Goal: Task Accomplishment & Management: Use online tool/utility

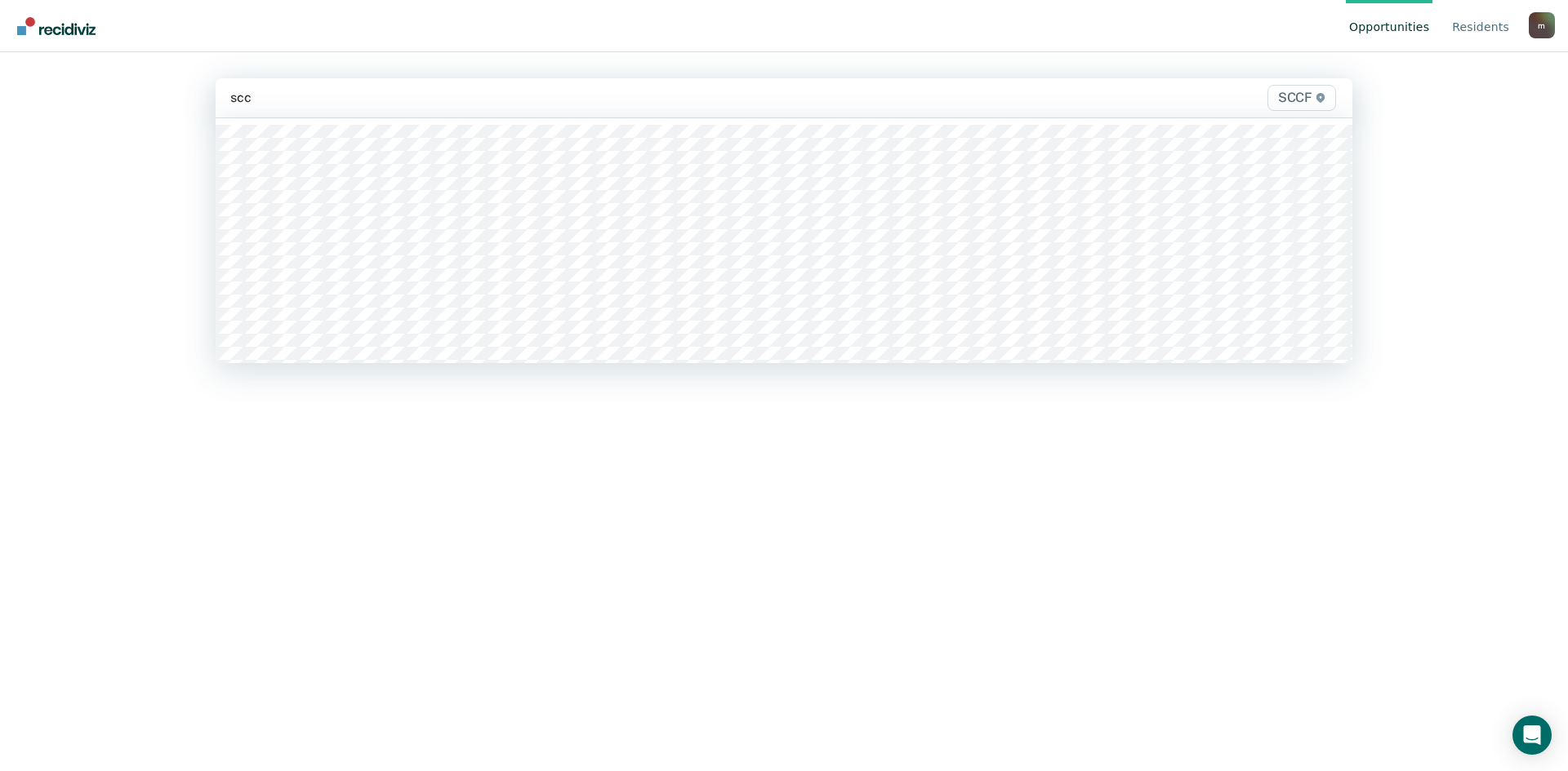
type input "sccf"
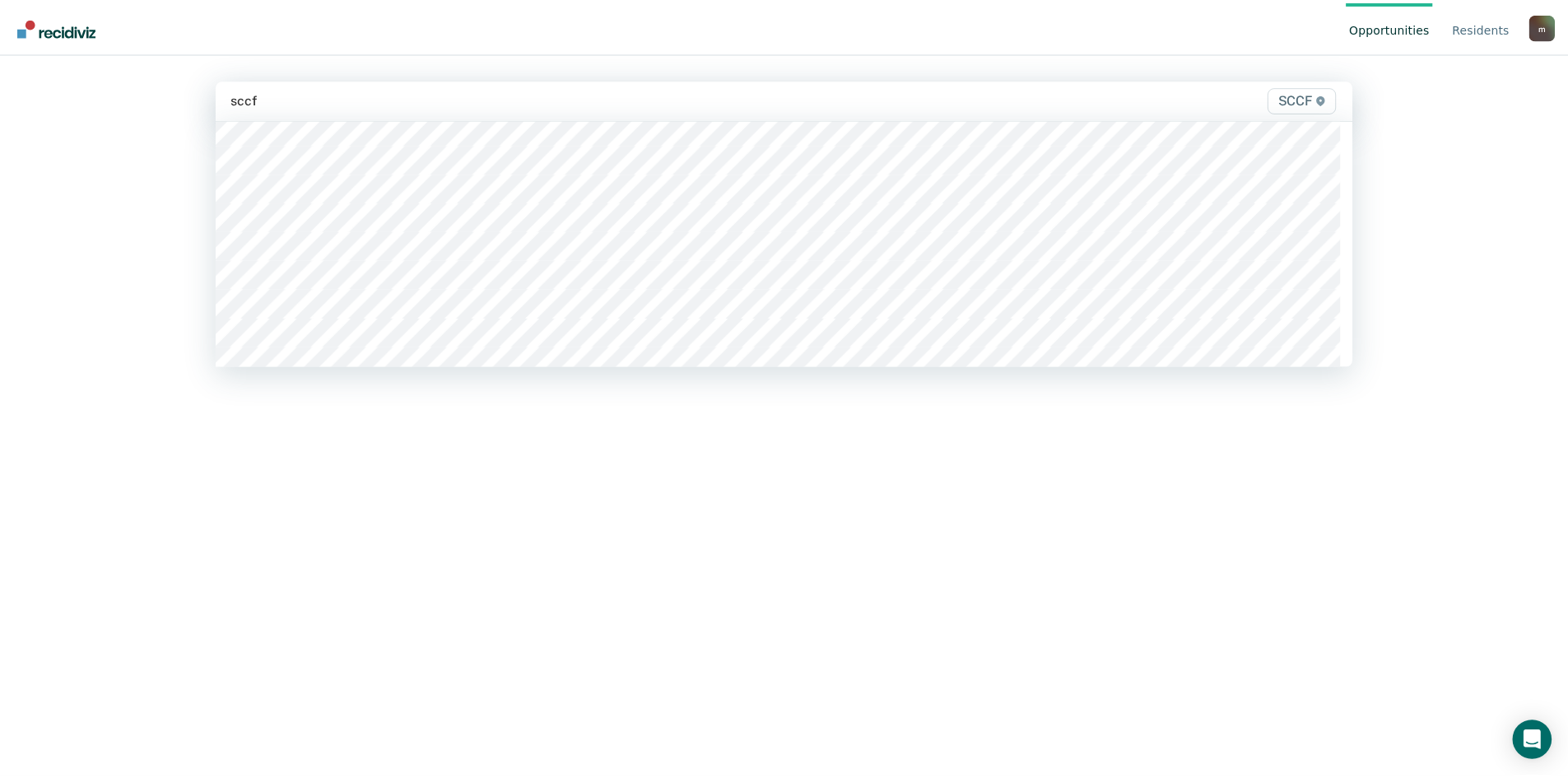
scroll to position [330, 0]
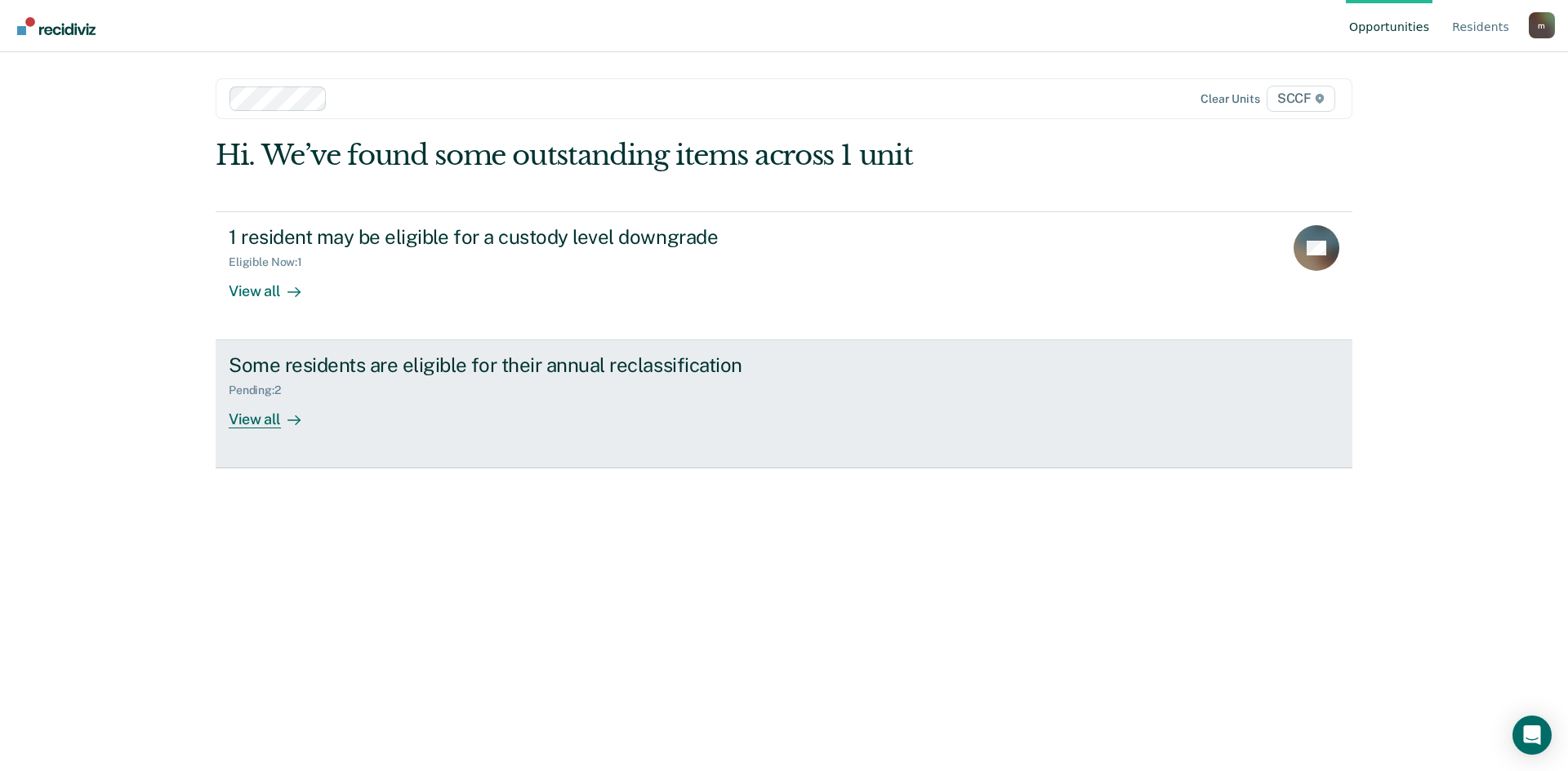
click at [474, 367] on div "Some residents are eligible for their annual reclassification" at bounding box center [515, 365] width 573 height 23
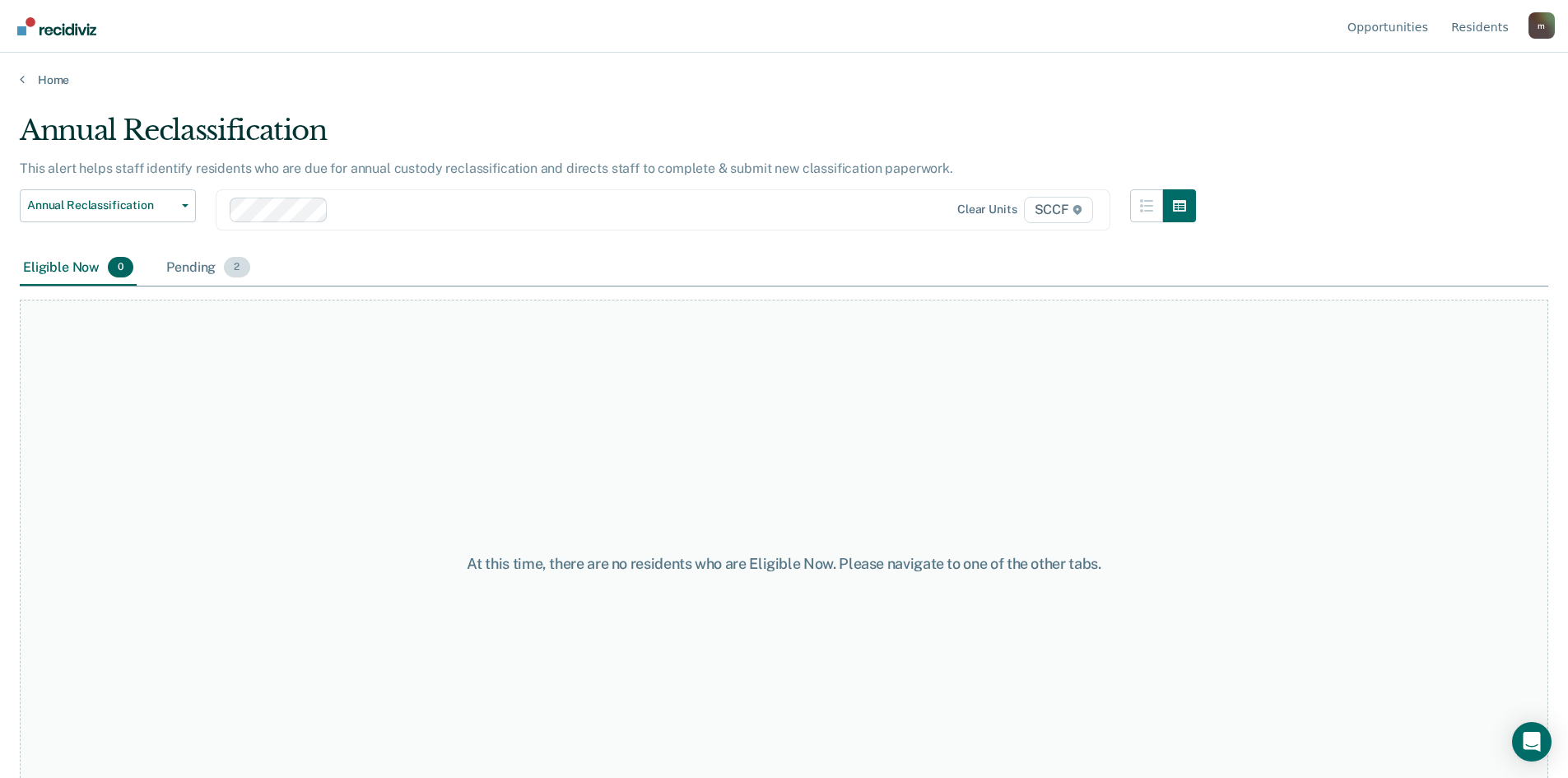
click at [202, 268] on div "Pending 2" at bounding box center [208, 268] width 90 height 36
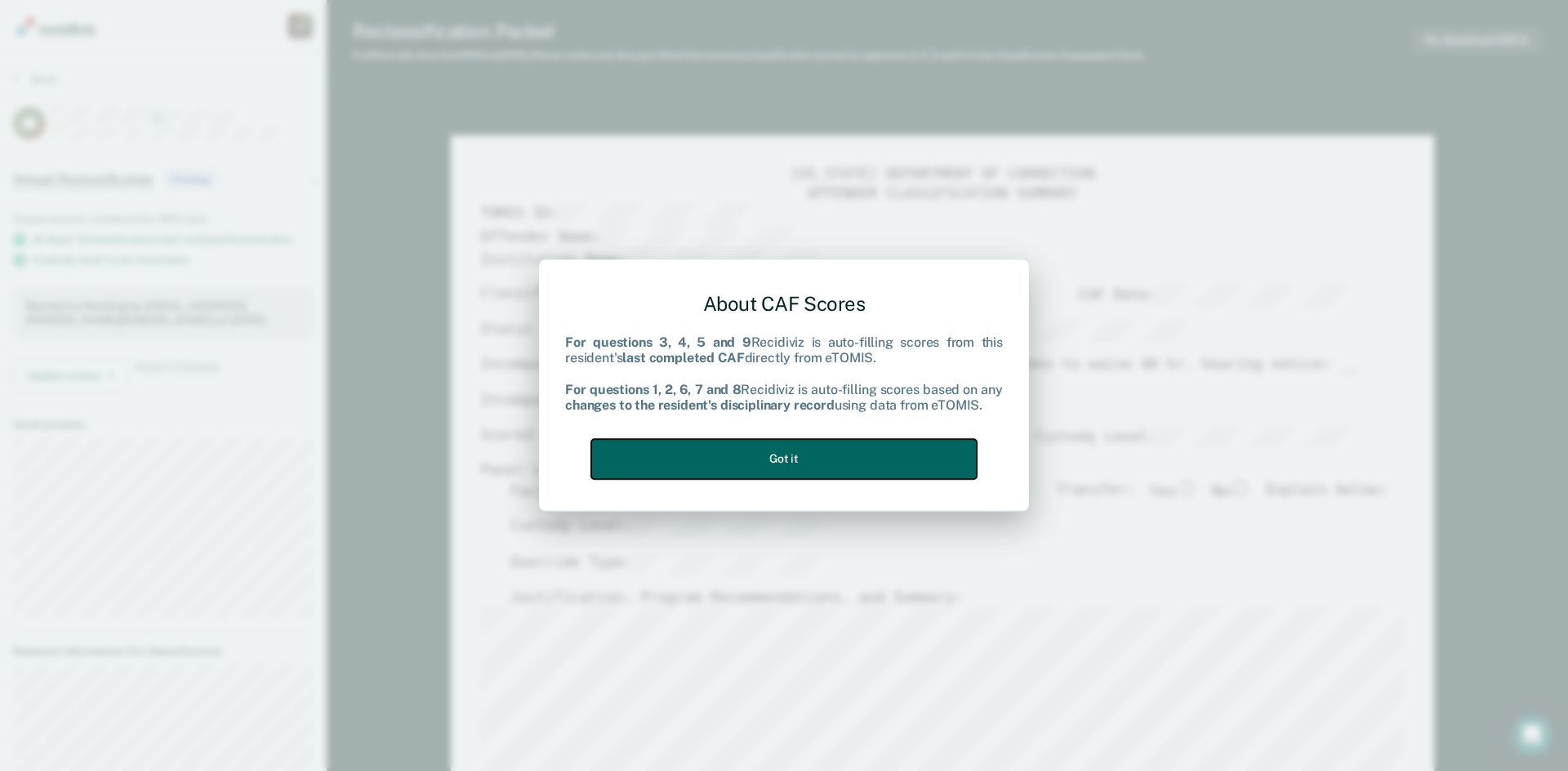
click at [806, 464] on button "Got it" at bounding box center [784, 458] width 386 height 40
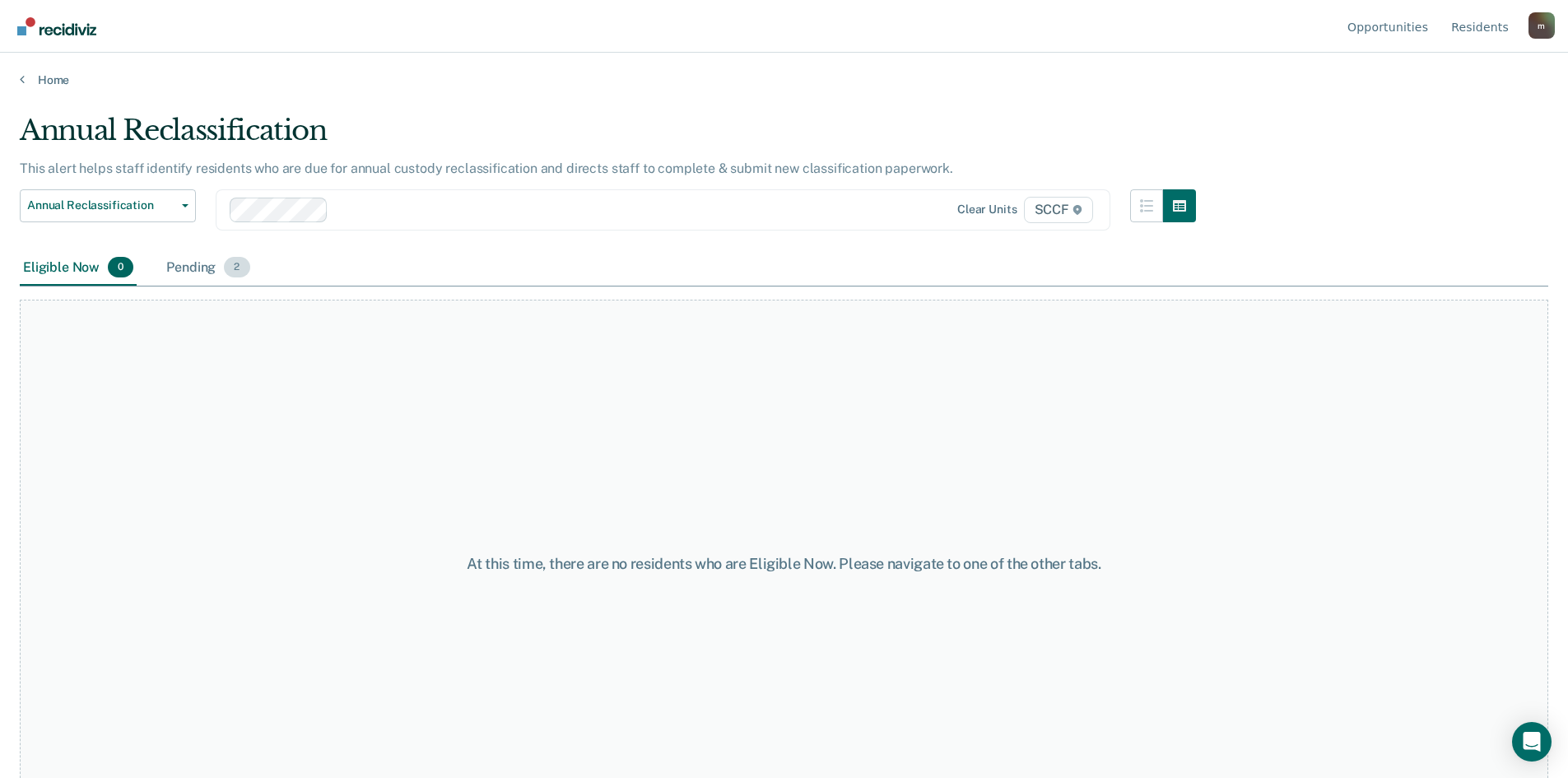
click at [195, 265] on div "Pending 2" at bounding box center [208, 268] width 90 height 36
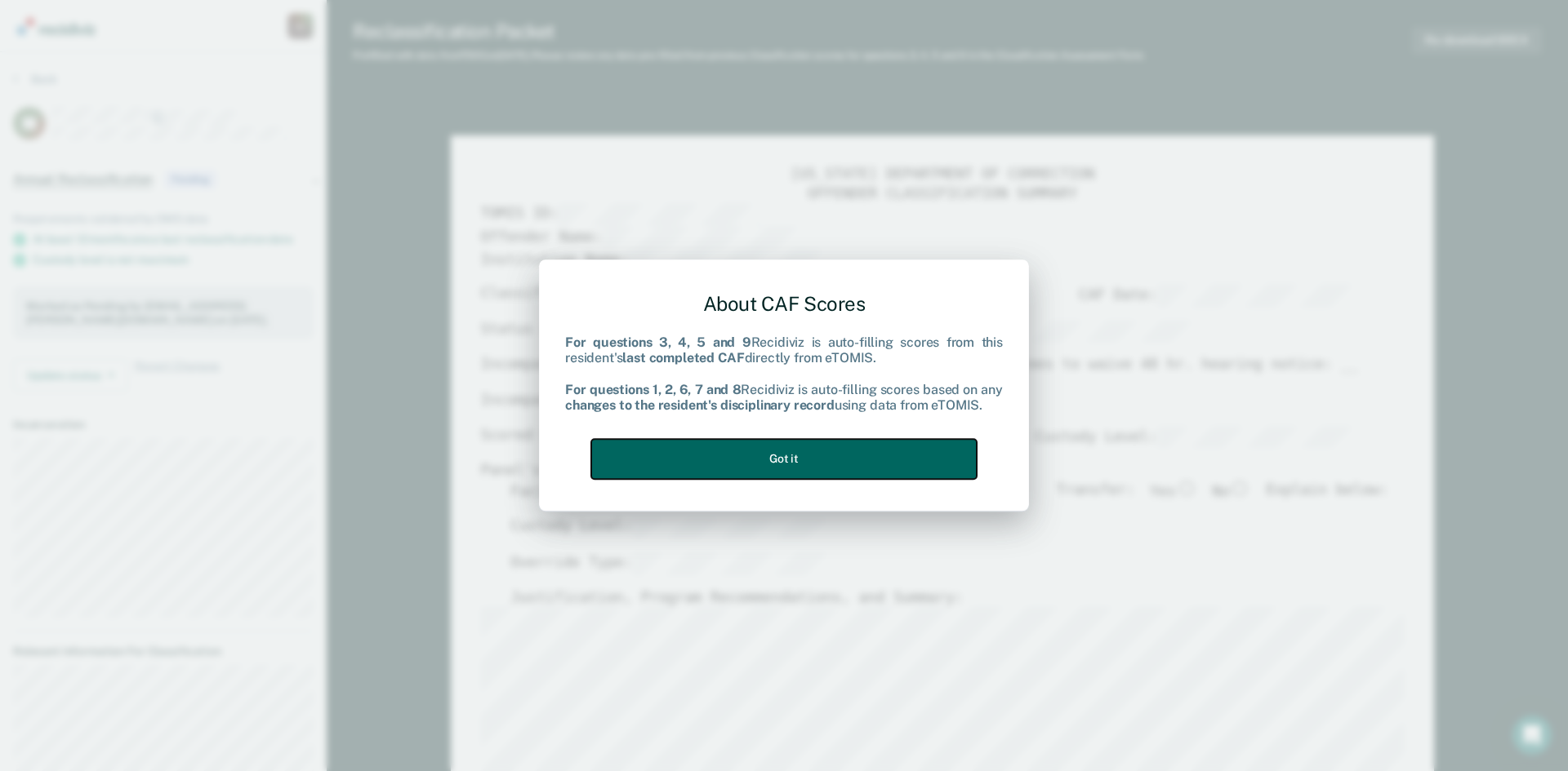
click at [883, 466] on button "Got it" at bounding box center [784, 458] width 386 height 40
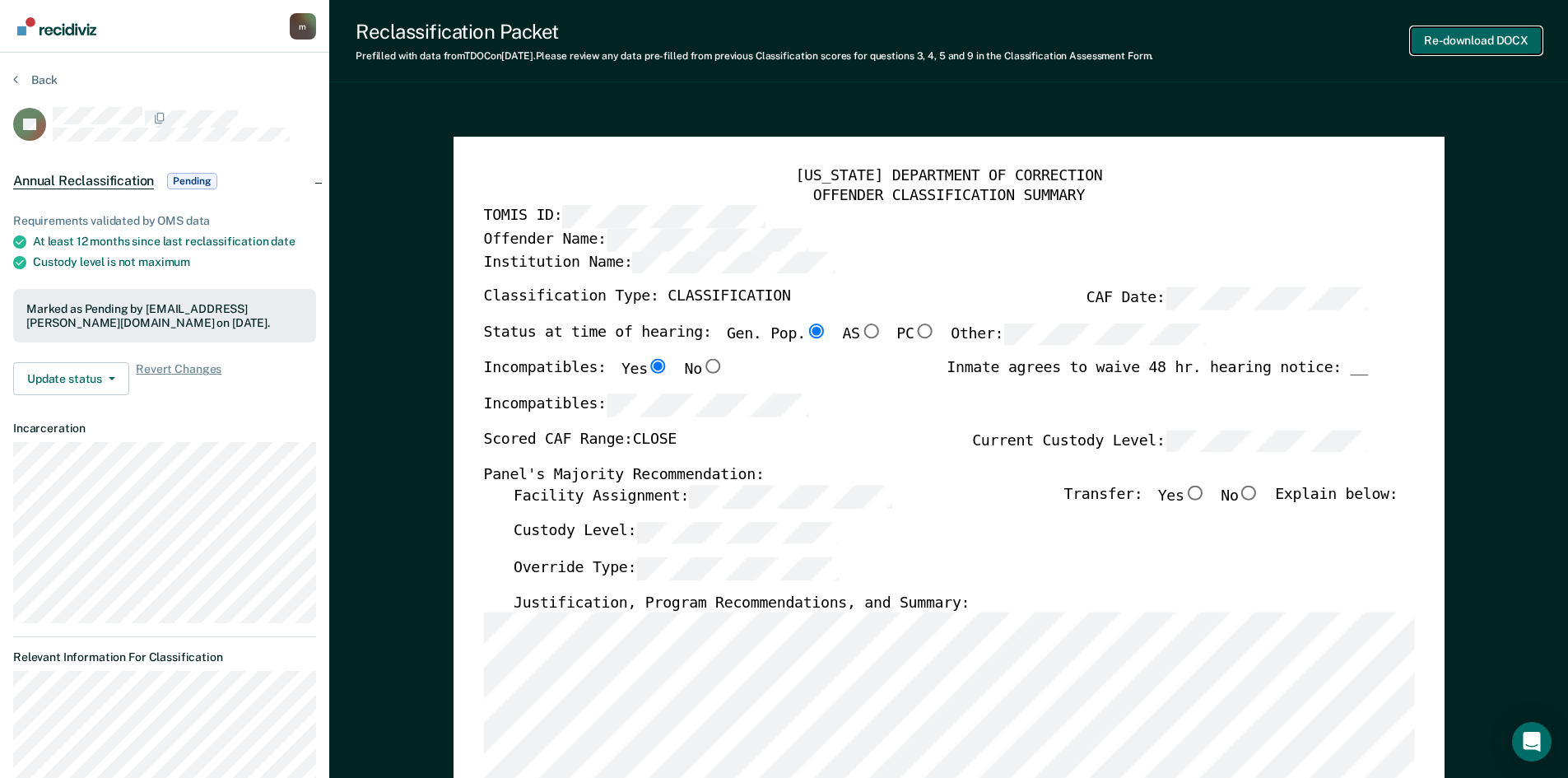
click at [1473, 37] on button "Re-download DOCX" at bounding box center [1476, 41] width 131 height 27
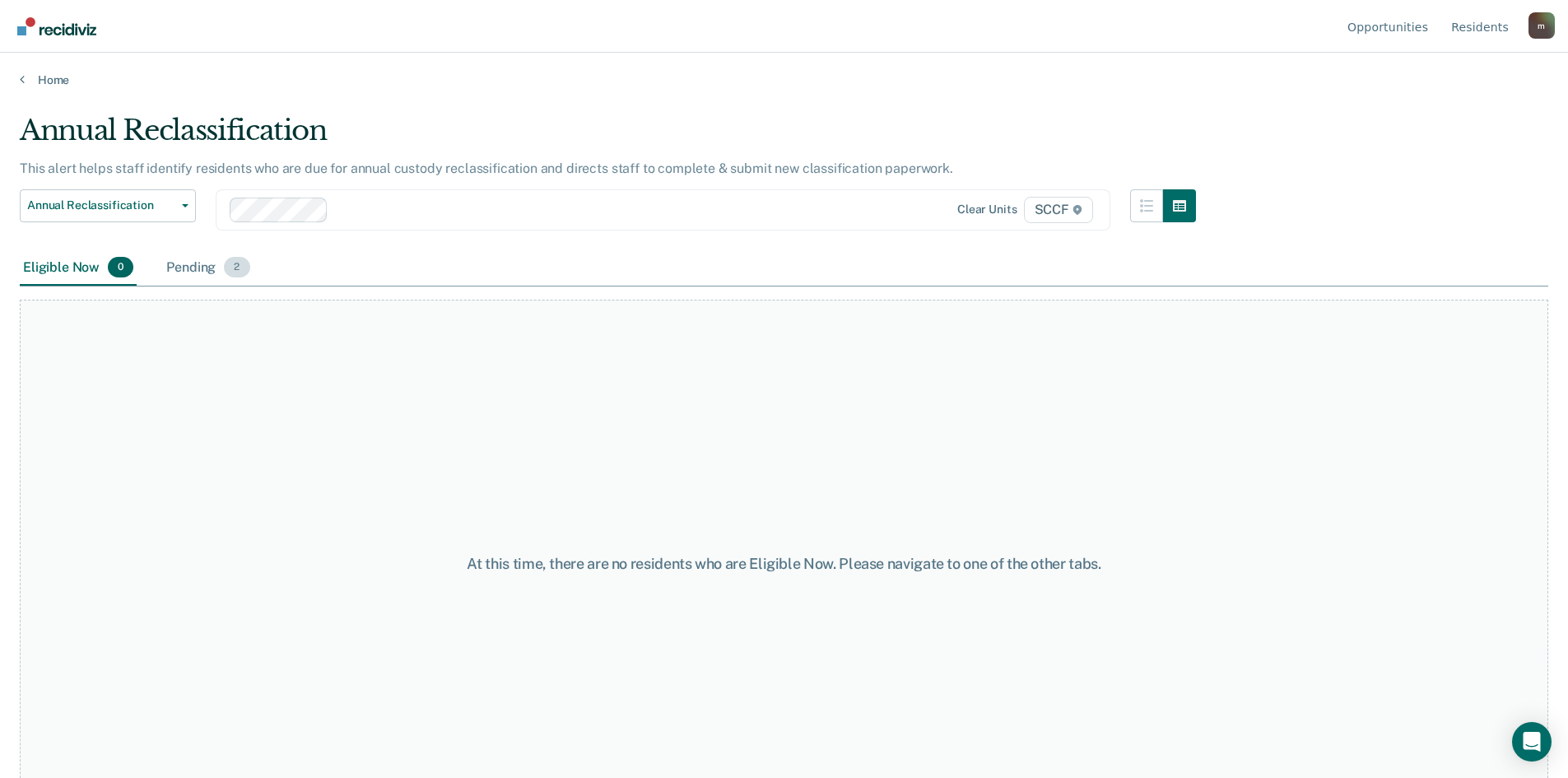
click at [208, 266] on div "Pending 2" at bounding box center [208, 268] width 90 height 36
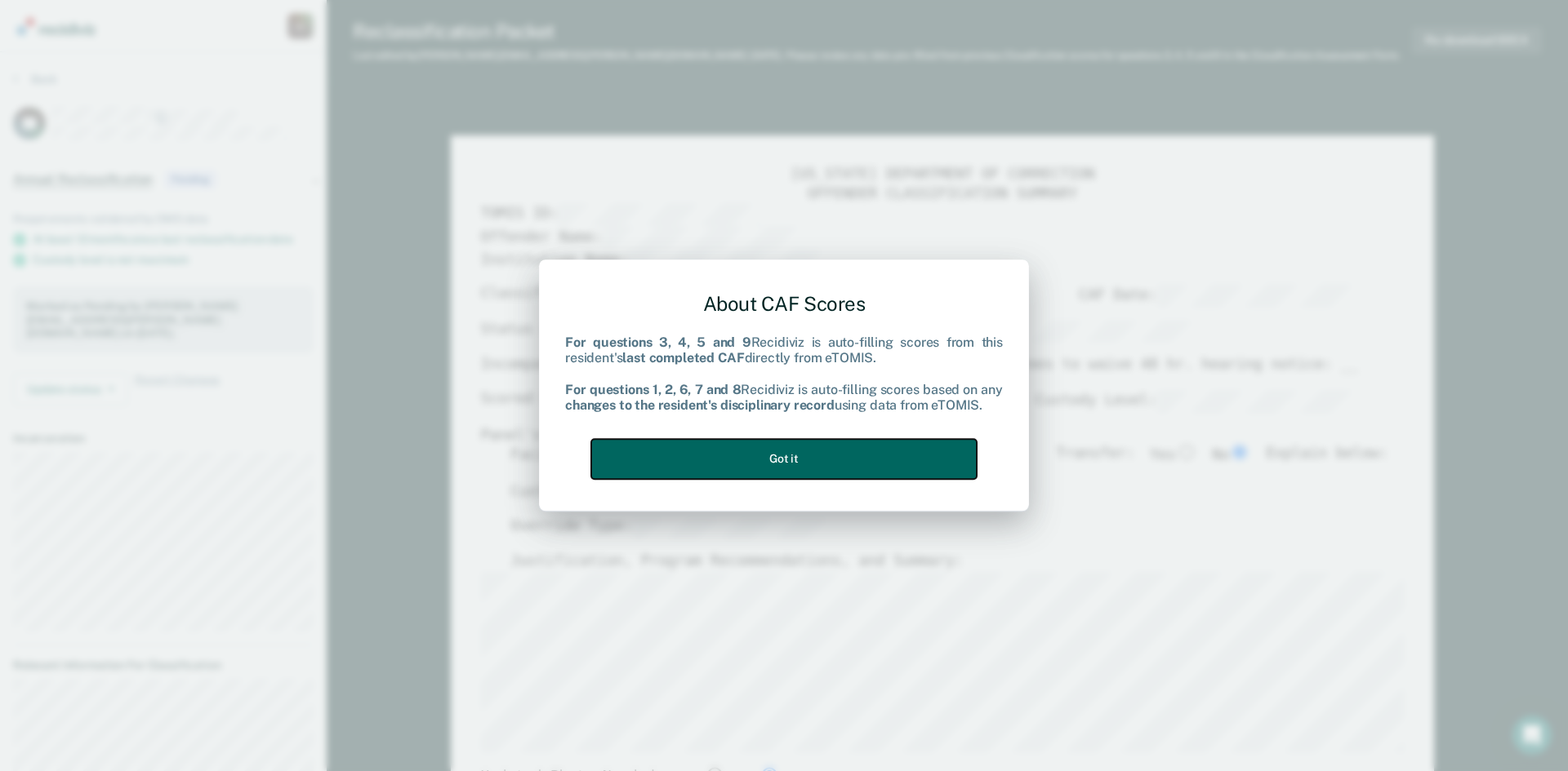
click at [934, 459] on button "Got it" at bounding box center [784, 458] width 386 height 40
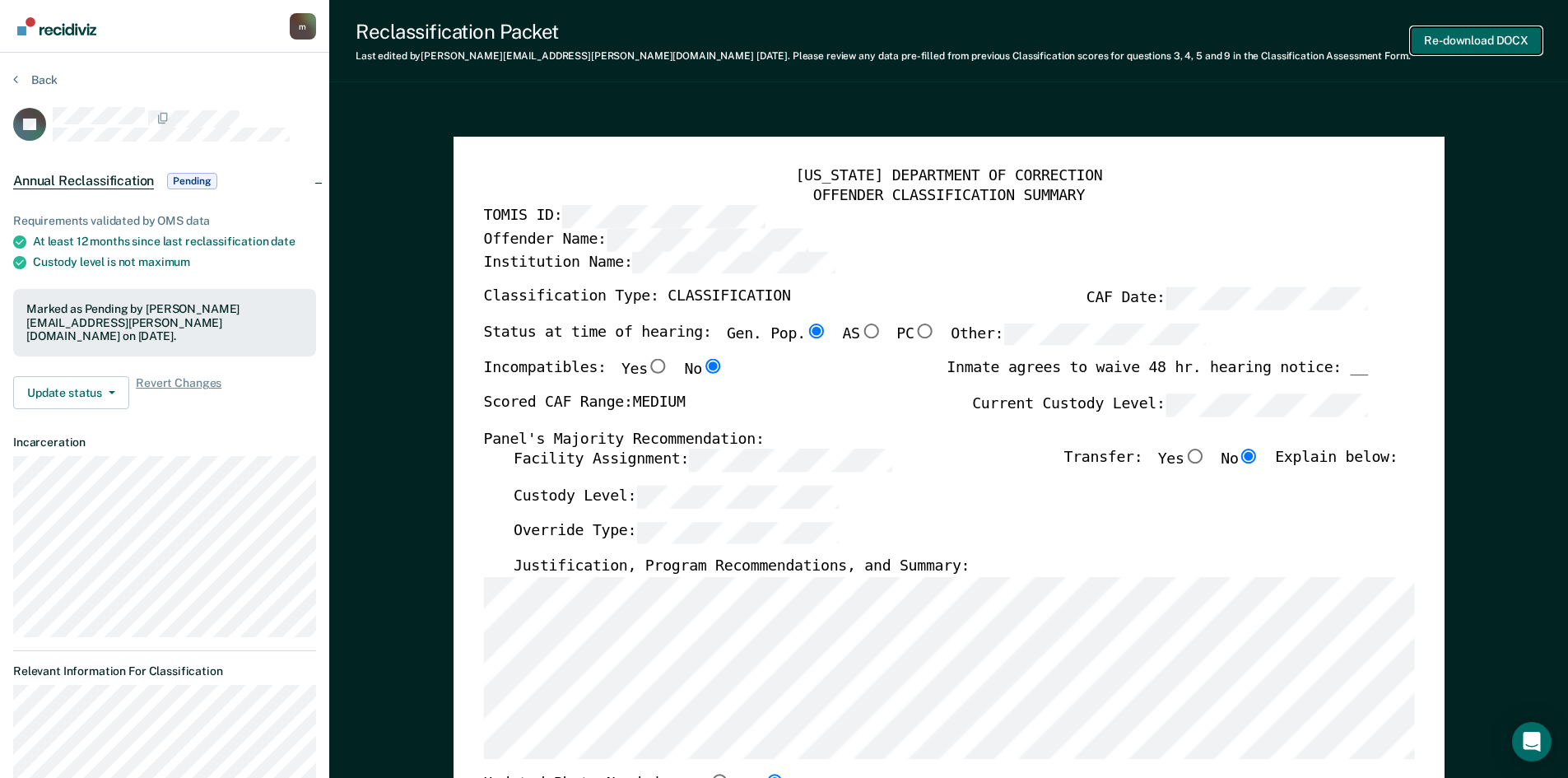
click at [1467, 41] on button "Re-download DOCX" at bounding box center [1476, 41] width 131 height 27
type textarea "x"
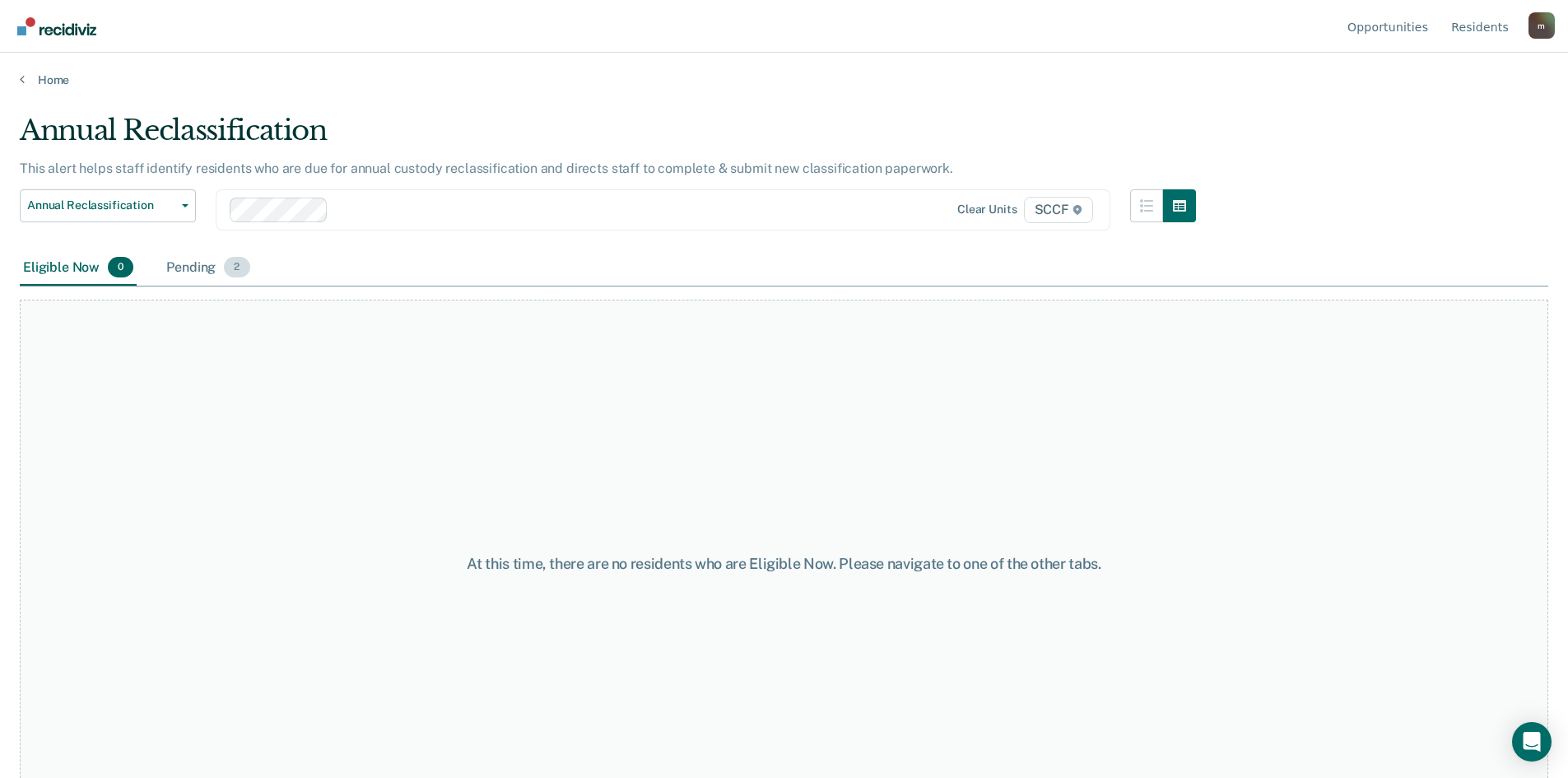
click at [181, 277] on div "Pending 2" at bounding box center [208, 268] width 90 height 36
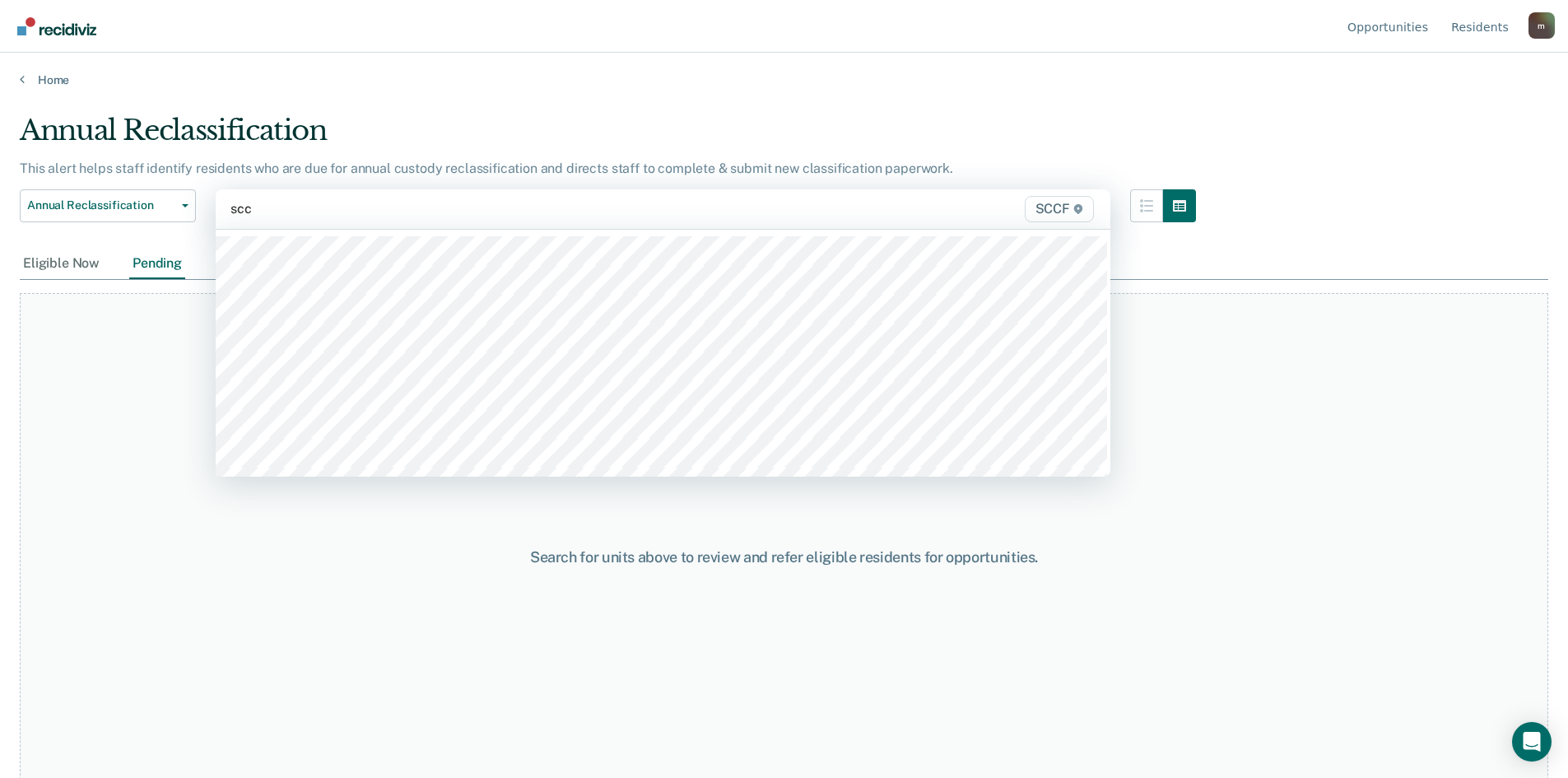
type input "sccf"
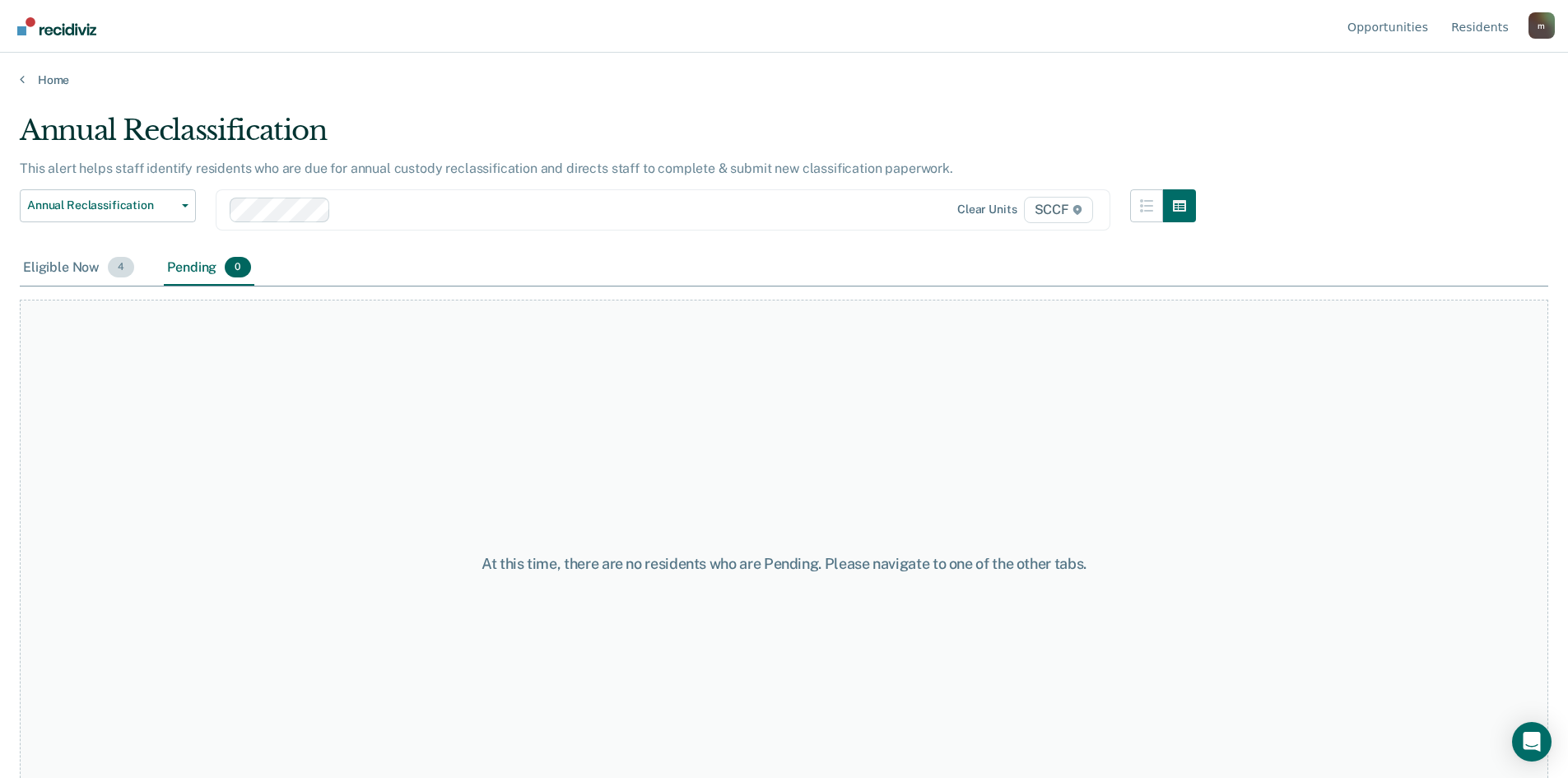
click at [68, 279] on div "Eligible Now 4" at bounding box center [78, 268] width 118 height 36
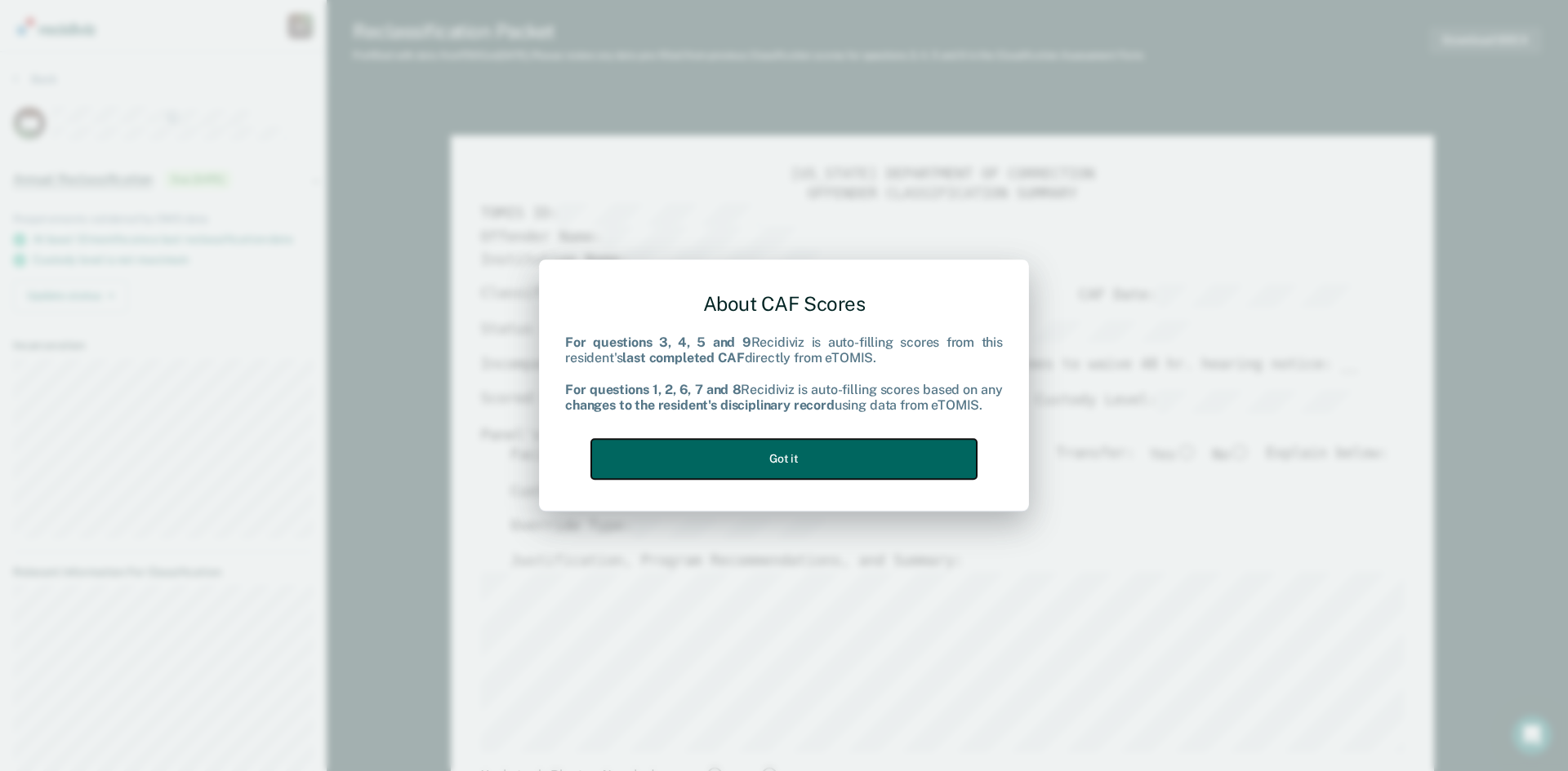
click at [856, 459] on button "Got it" at bounding box center [784, 458] width 386 height 40
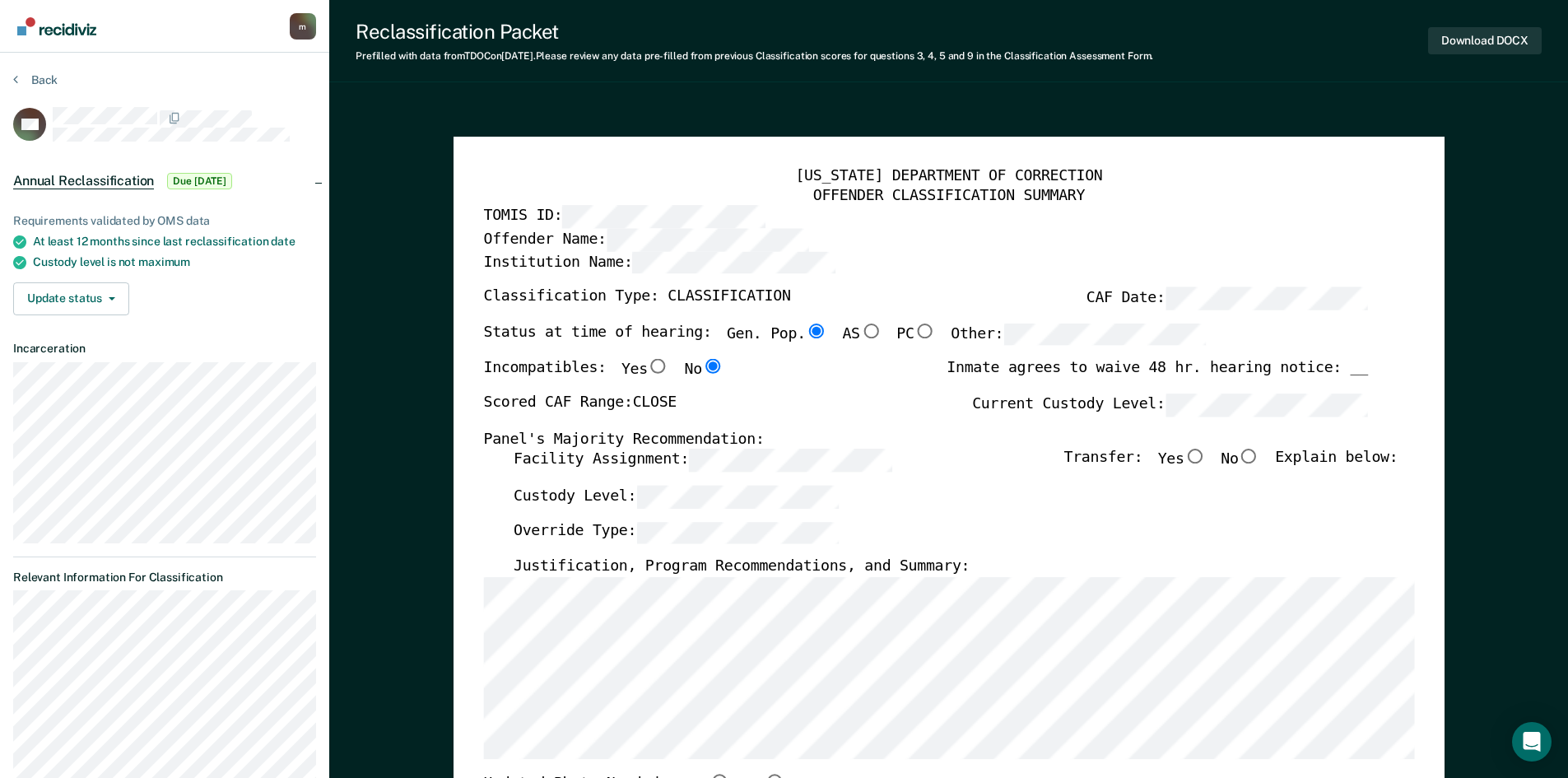
click at [1479, 41] on button "Download DOCX" at bounding box center [1485, 41] width 114 height 27
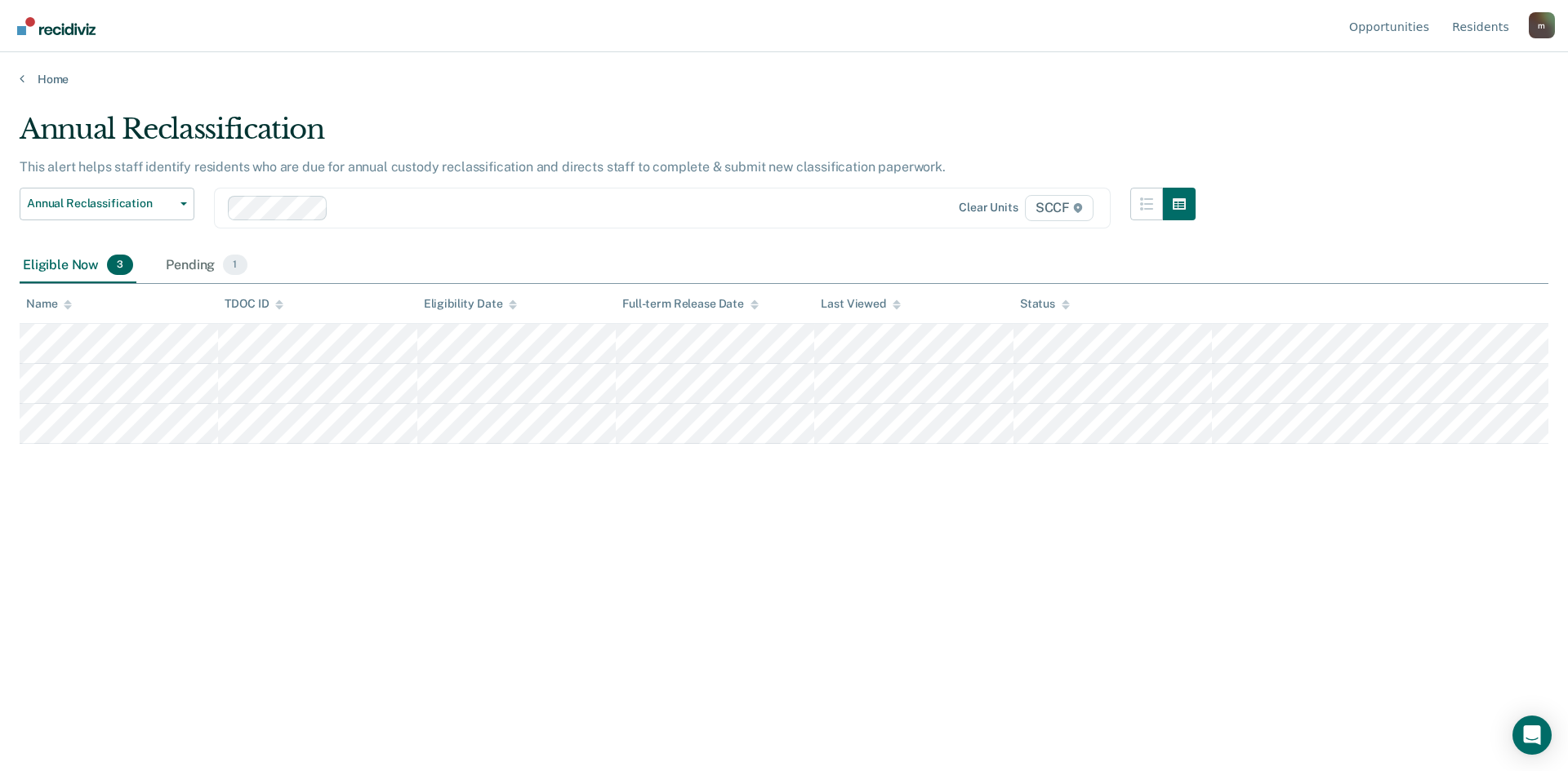
click at [1335, 331] on table "Name TDOC ID Eligibility Date Full-term Release Date Last Viewed Status" at bounding box center [783, 364] width 1528 height 160
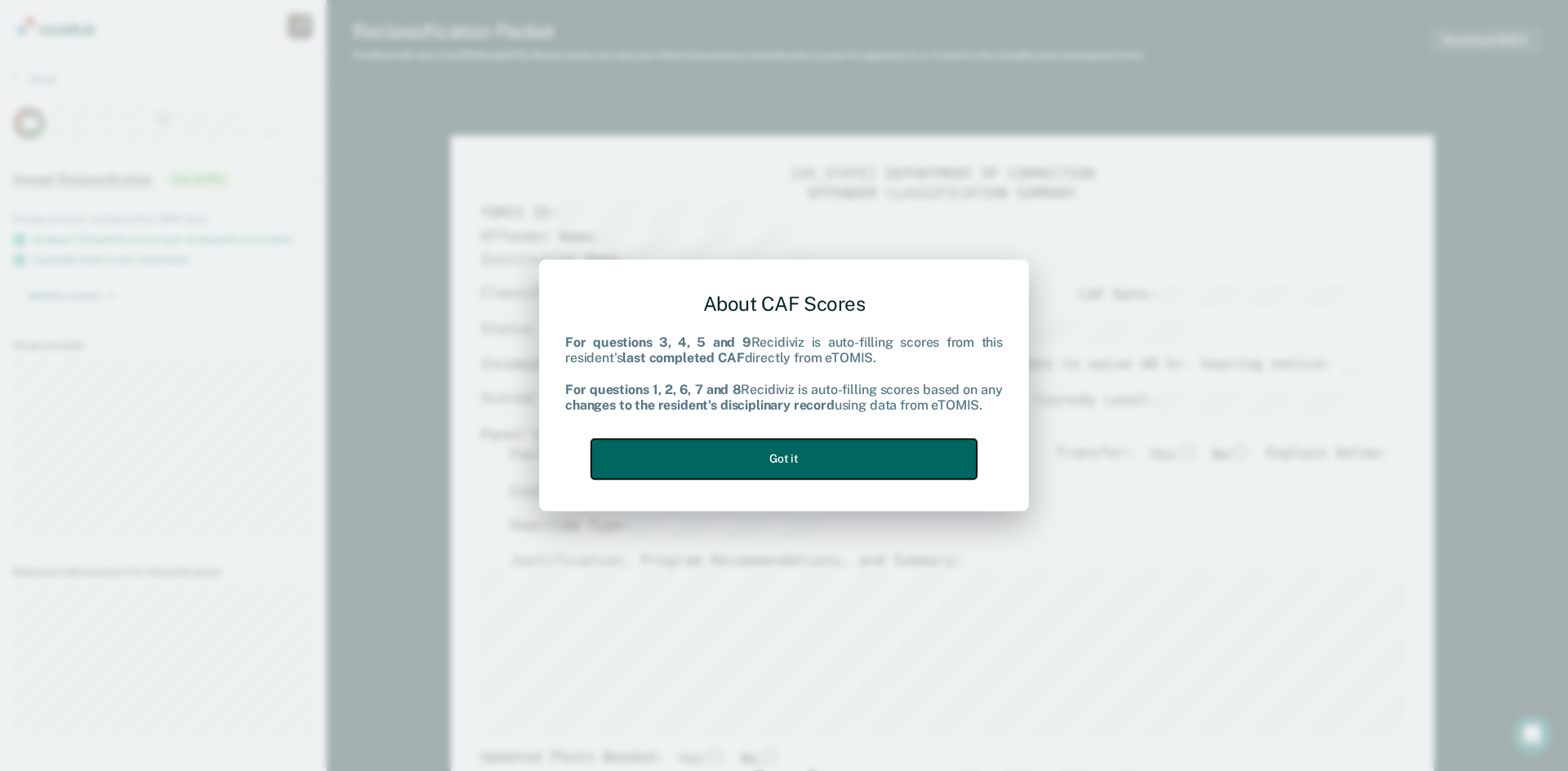
click at [792, 458] on button "Got it" at bounding box center [784, 458] width 386 height 40
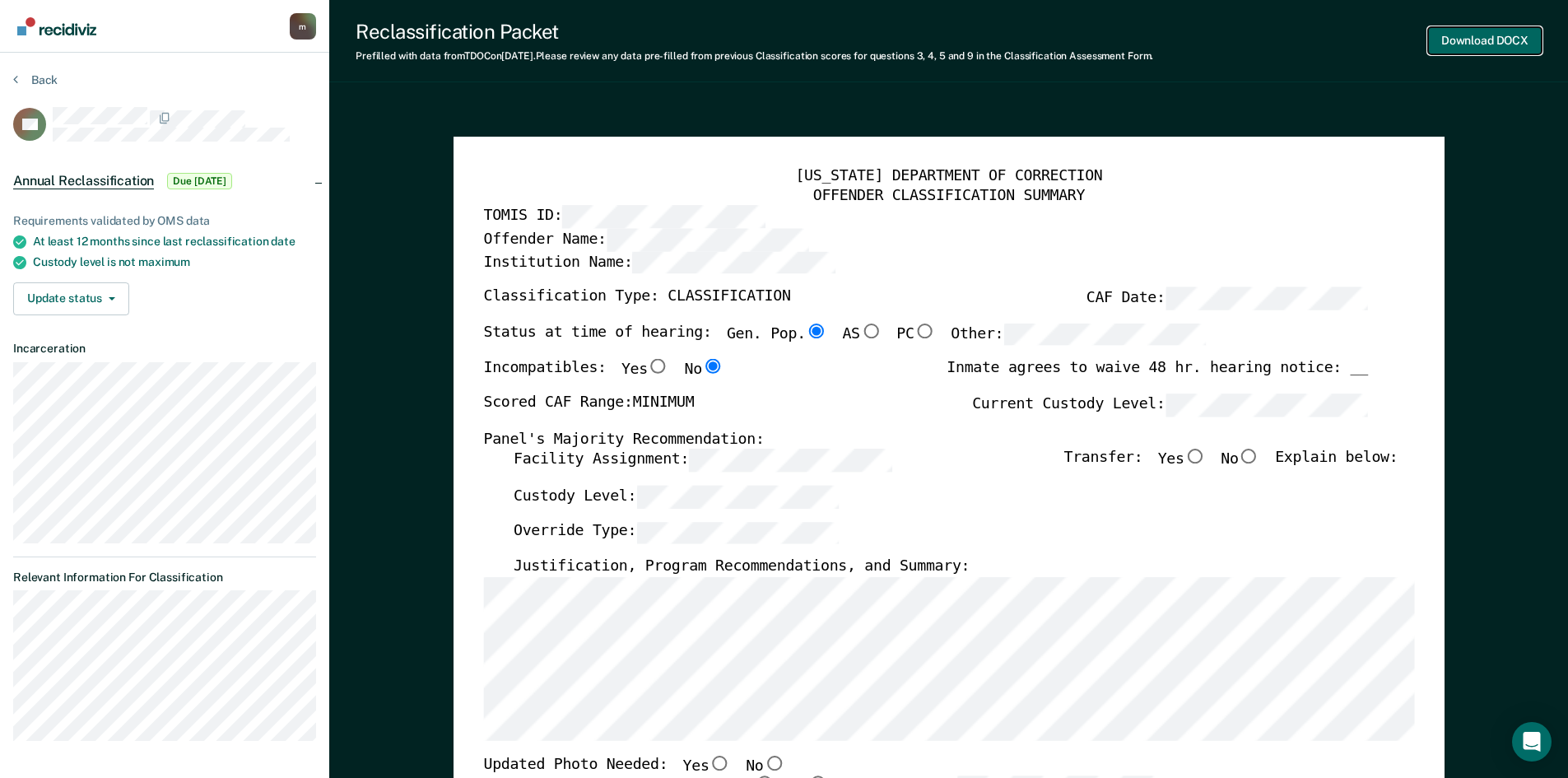
click at [1499, 37] on button "Download DOCX" at bounding box center [1485, 41] width 114 height 27
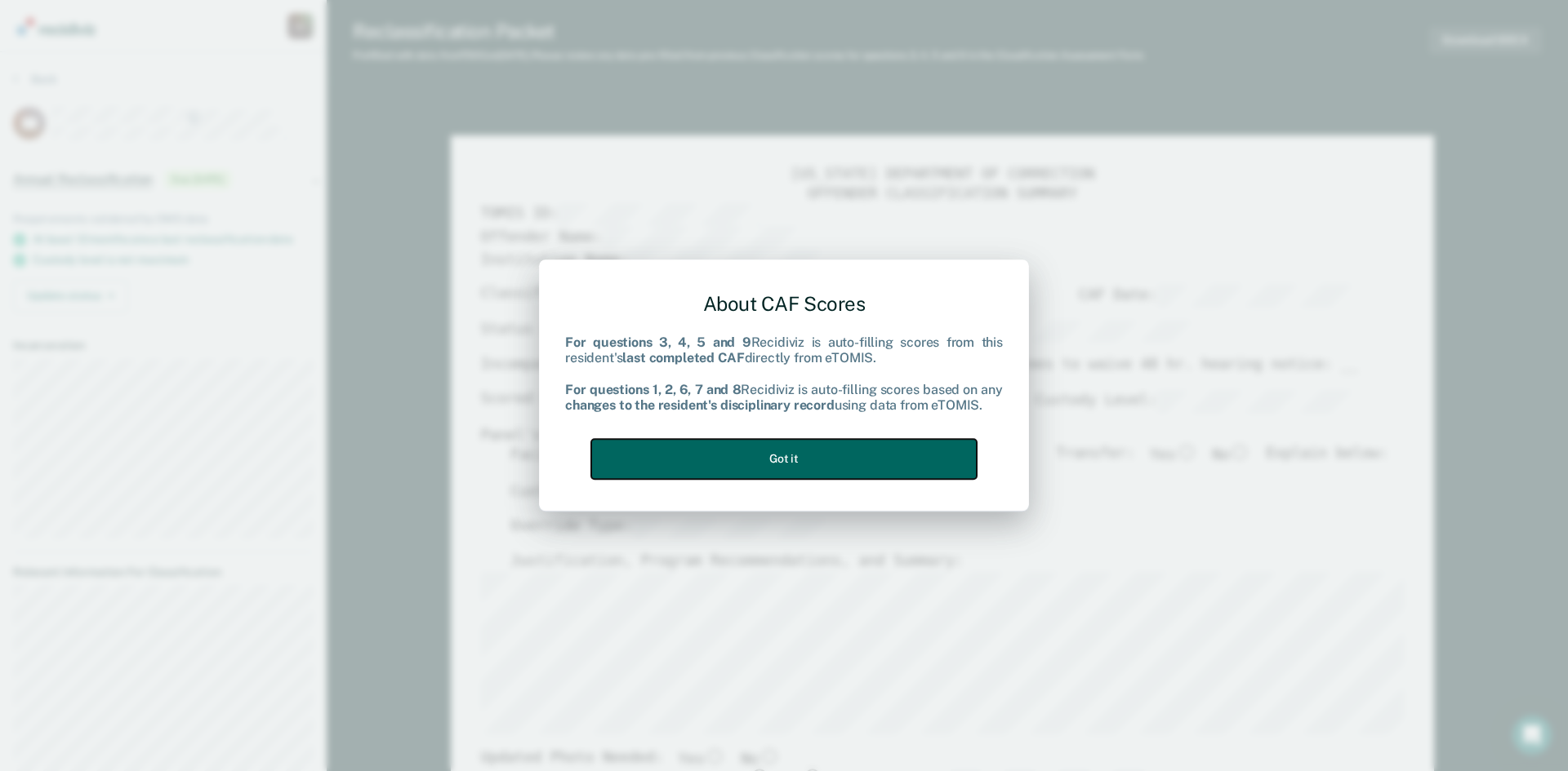
click at [770, 455] on button "Got it" at bounding box center [784, 458] width 386 height 40
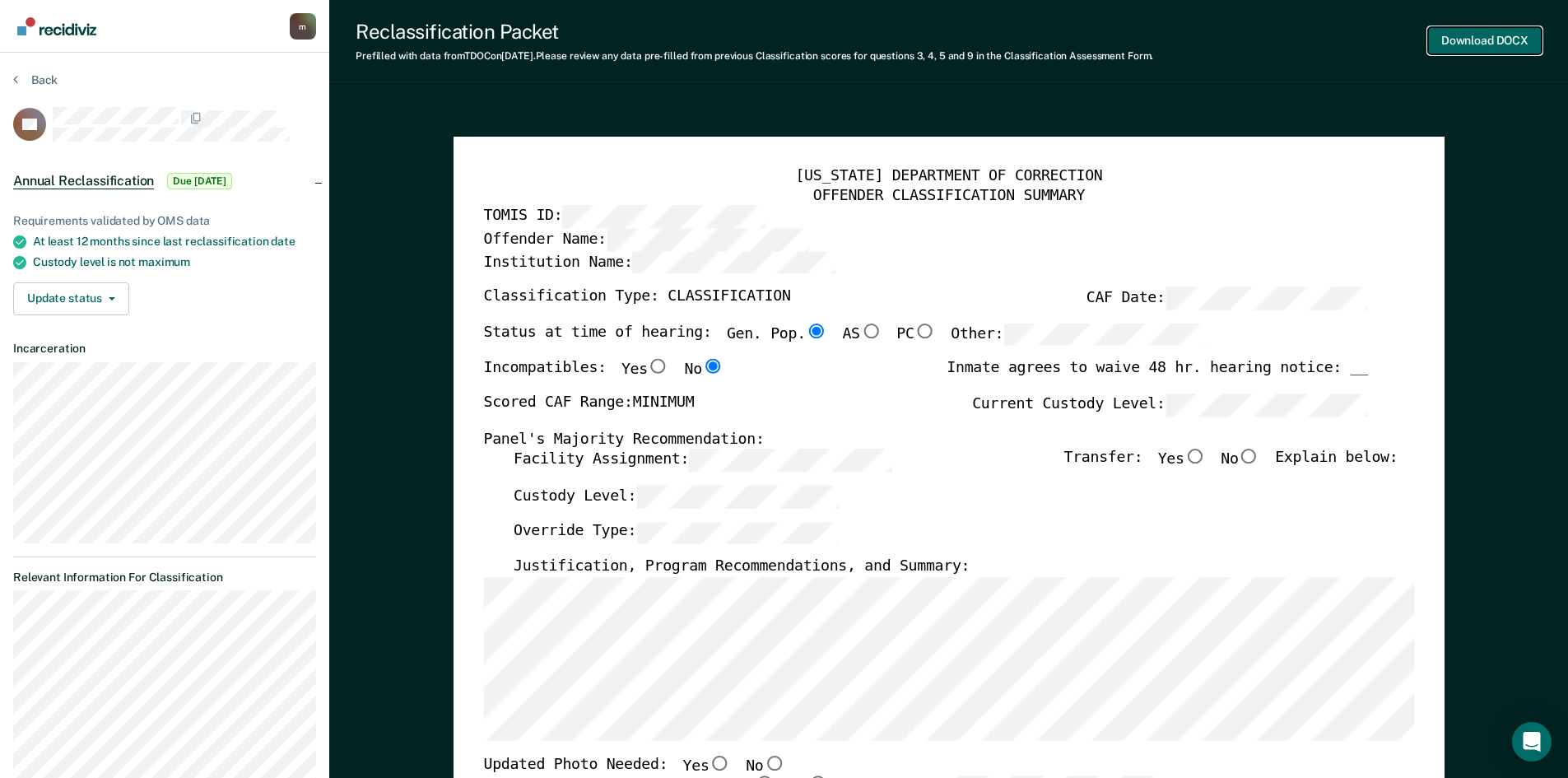
click at [1465, 37] on button "Download DOCX" at bounding box center [1485, 41] width 114 height 27
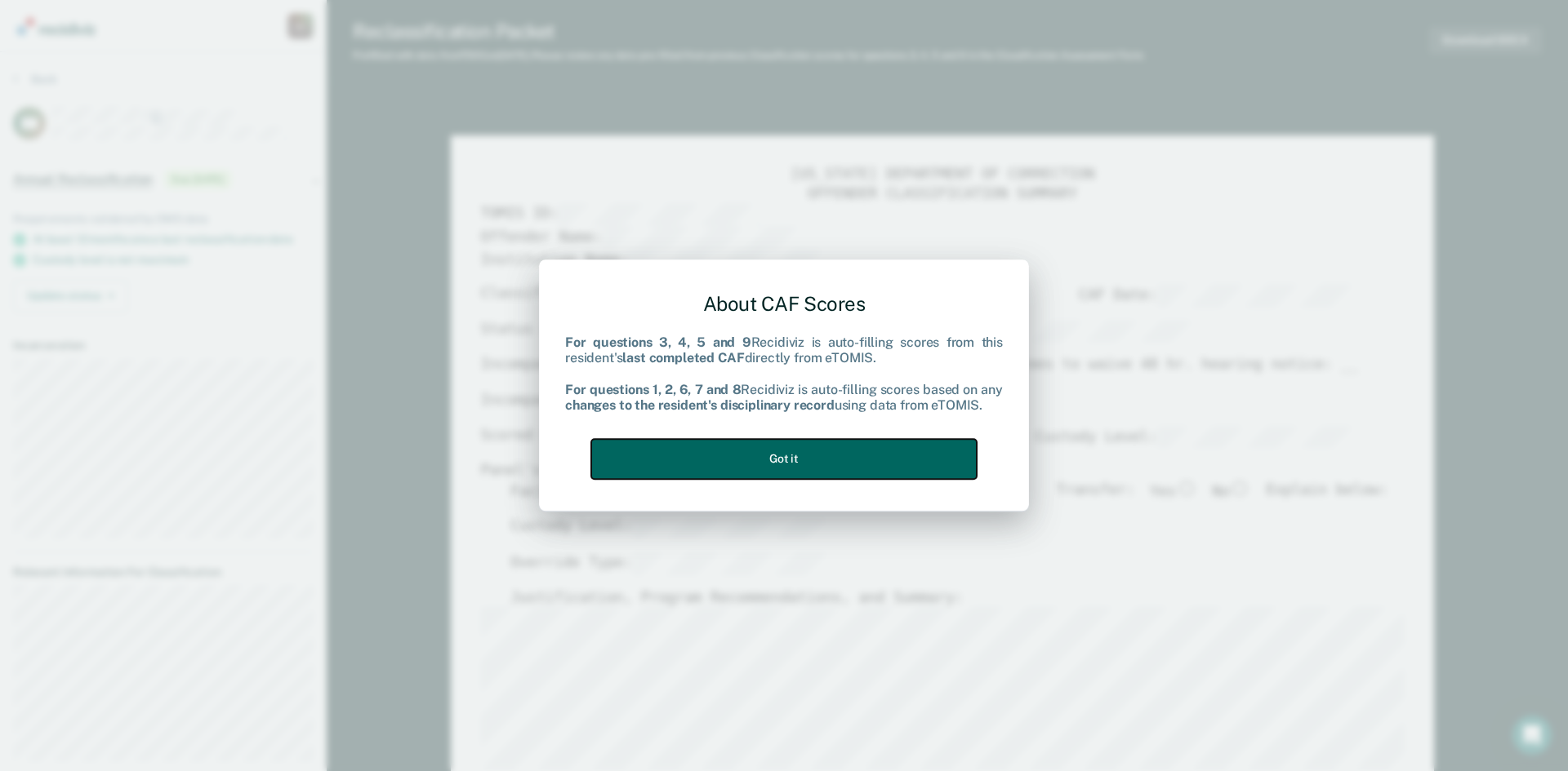
click at [725, 455] on button "Got it" at bounding box center [784, 458] width 386 height 40
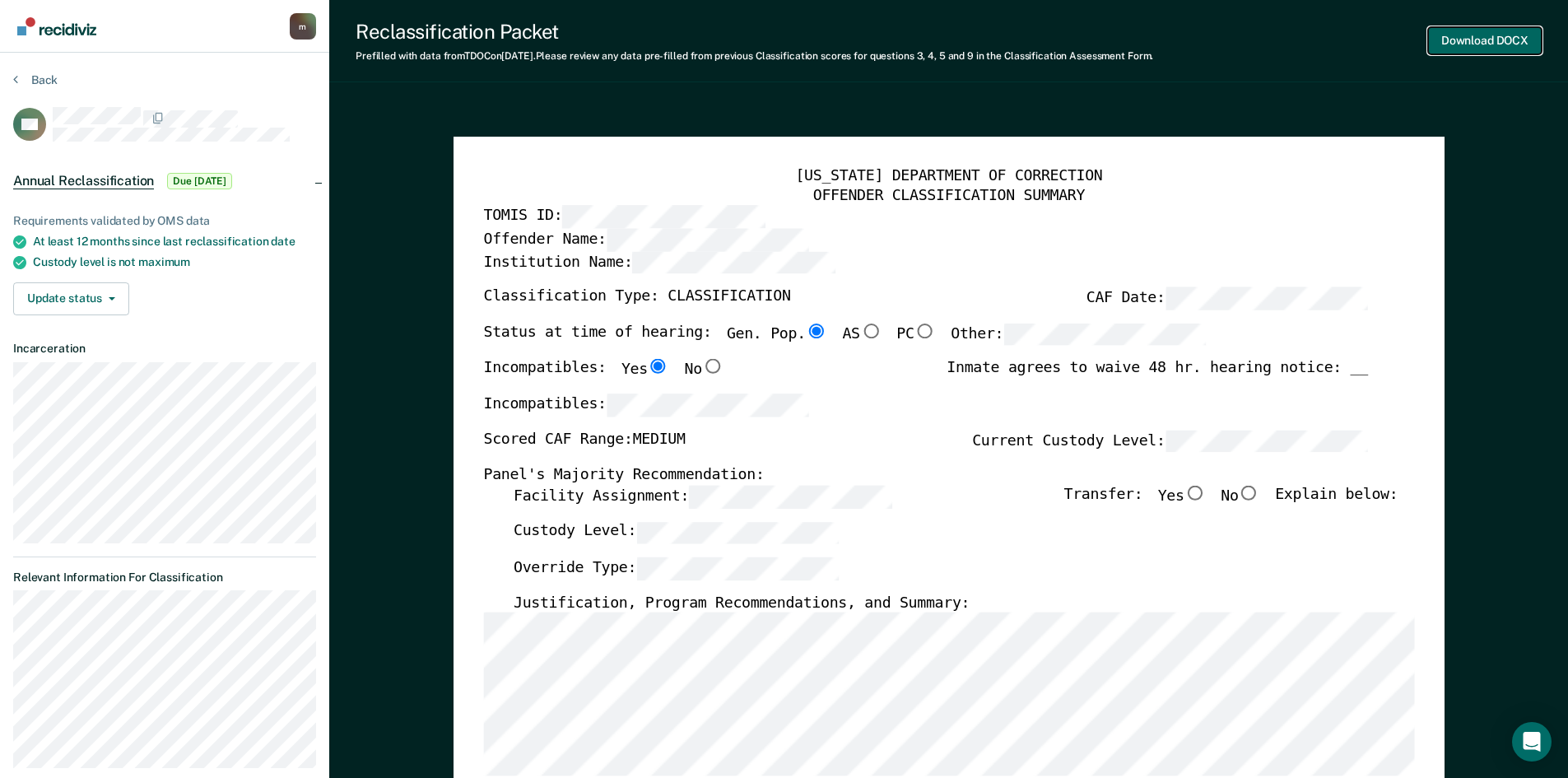
click at [1467, 38] on button "Download DOCX" at bounding box center [1485, 41] width 114 height 27
type textarea "x"
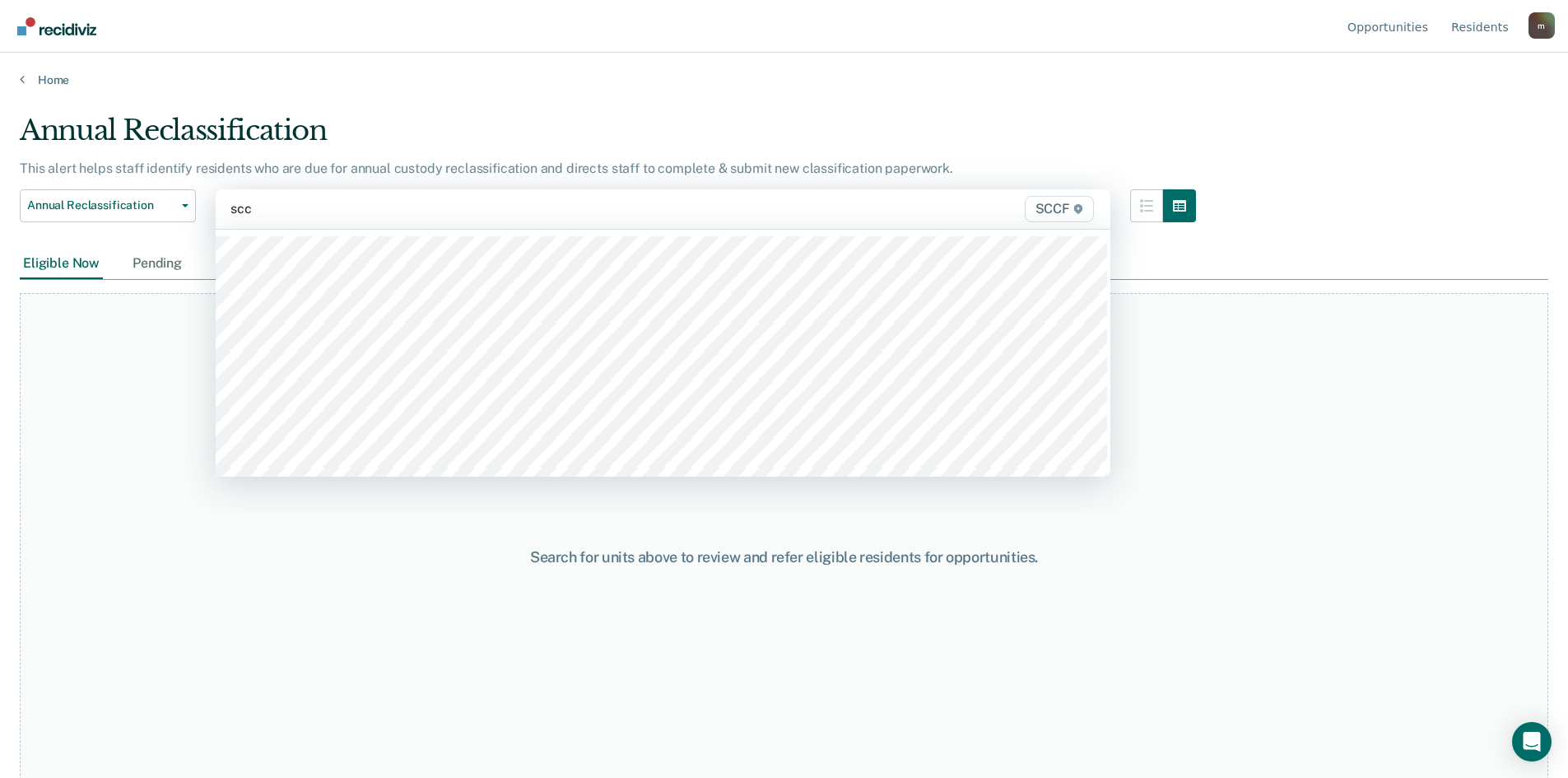
type input "sccf"
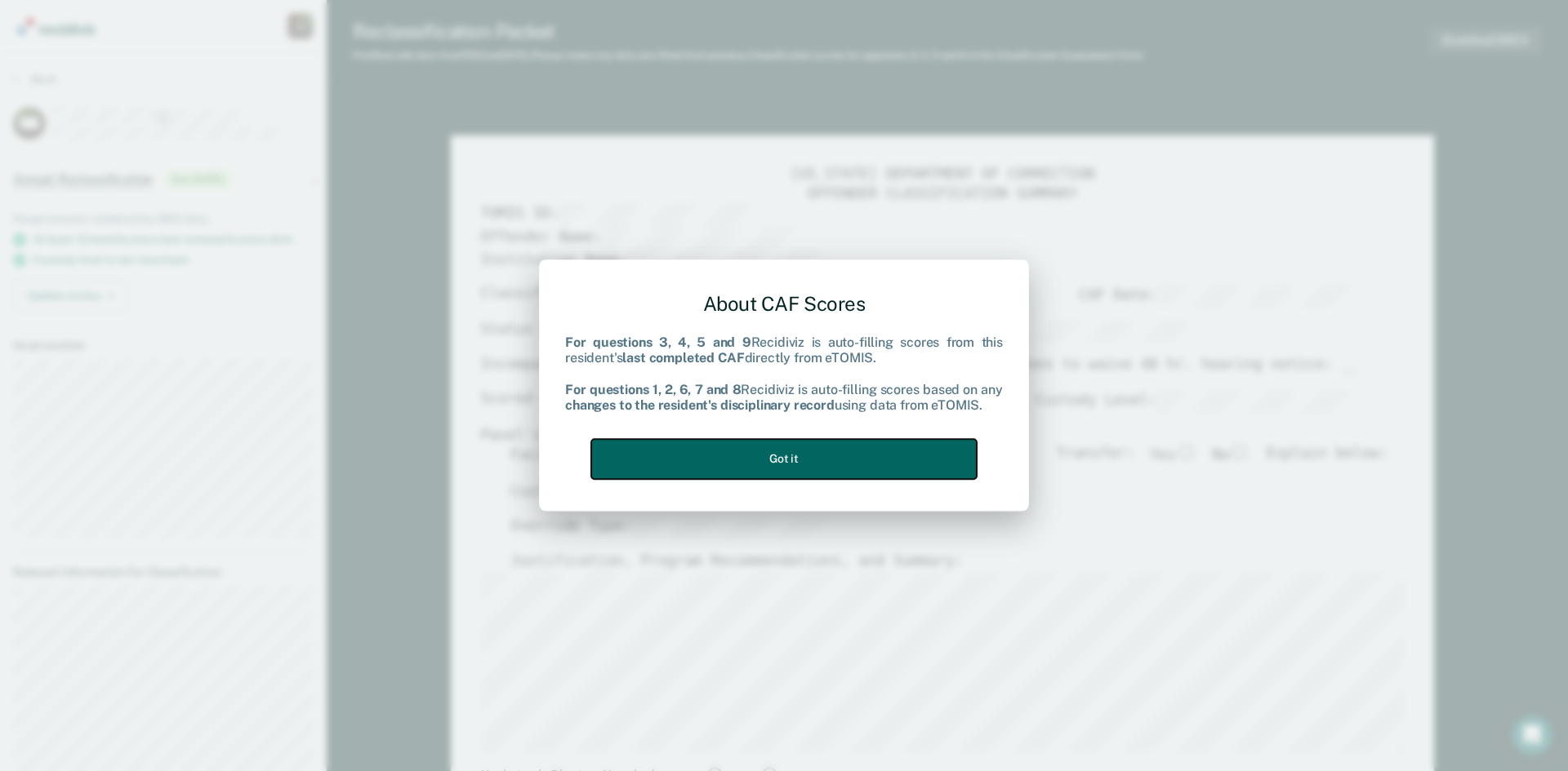
click at [833, 454] on button "Got it" at bounding box center [784, 458] width 386 height 40
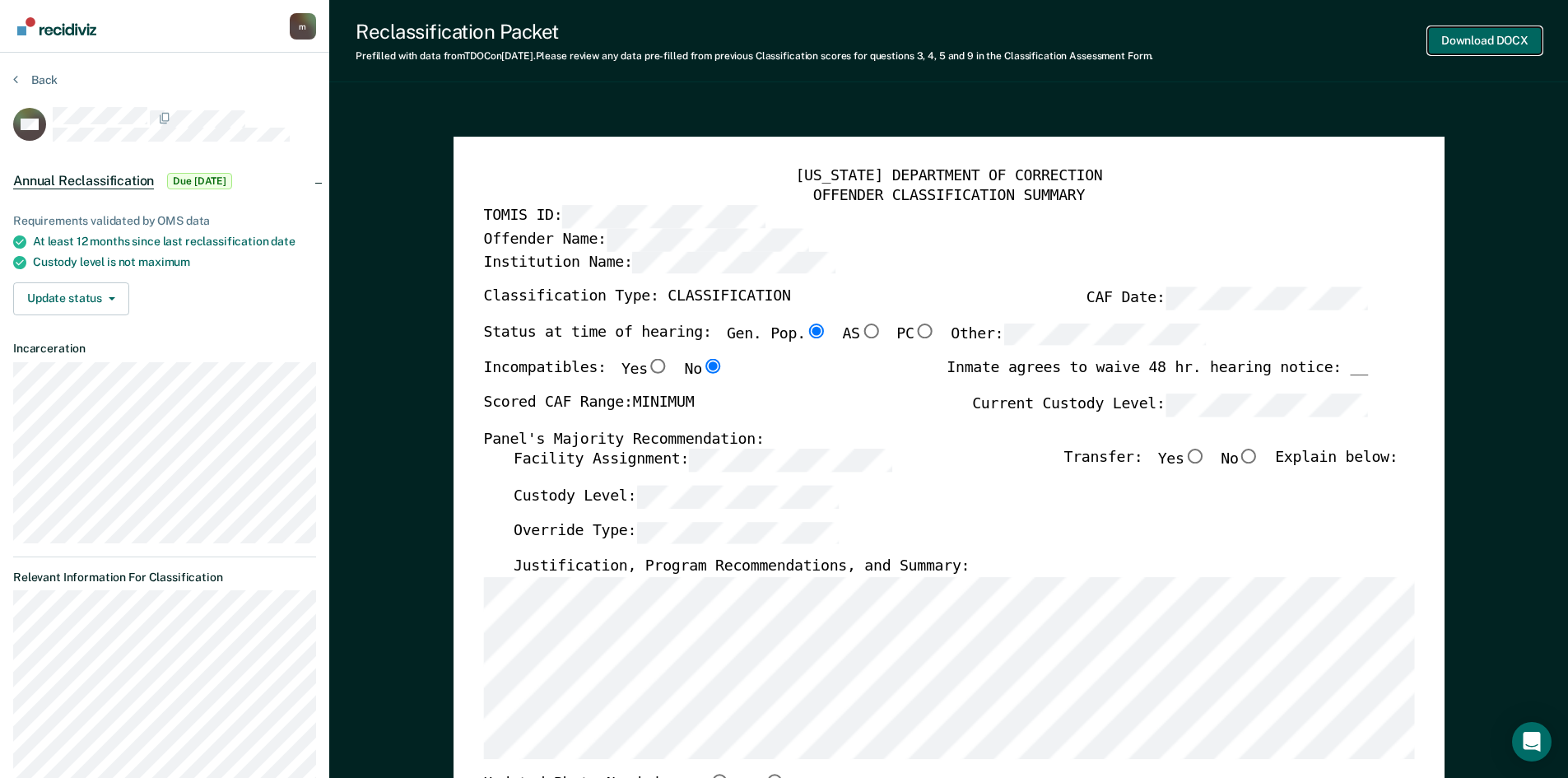
click at [1476, 45] on button "Download DOCX" at bounding box center [1485, 41] width 114 height 27
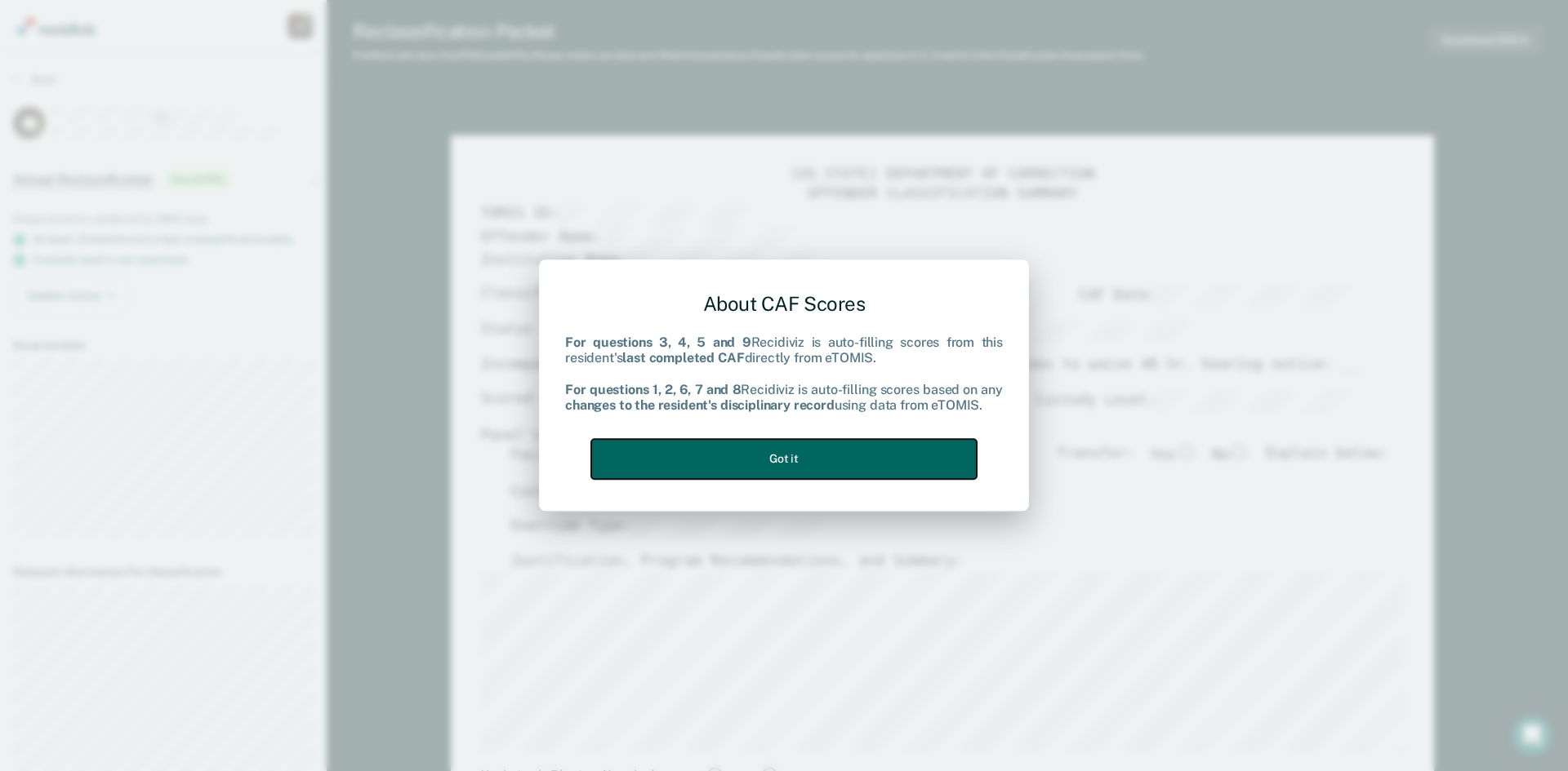
click at [820, 450] on button "Got it" at bounding box center [784, 458] width 386 height 40
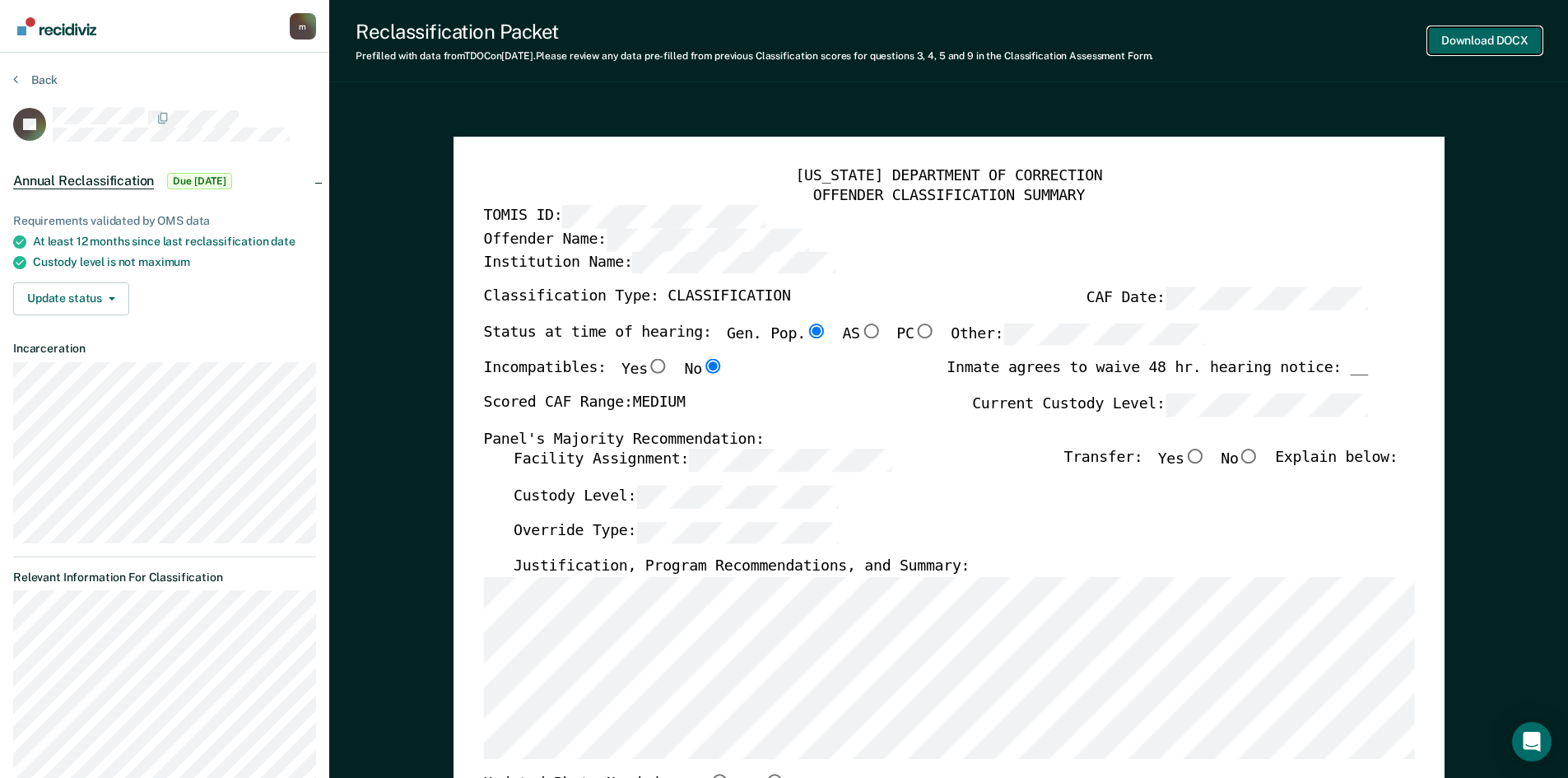
click at [1464, 35] on button "Download DOCX" at bounding box center [1485, 41] width 114 height 27
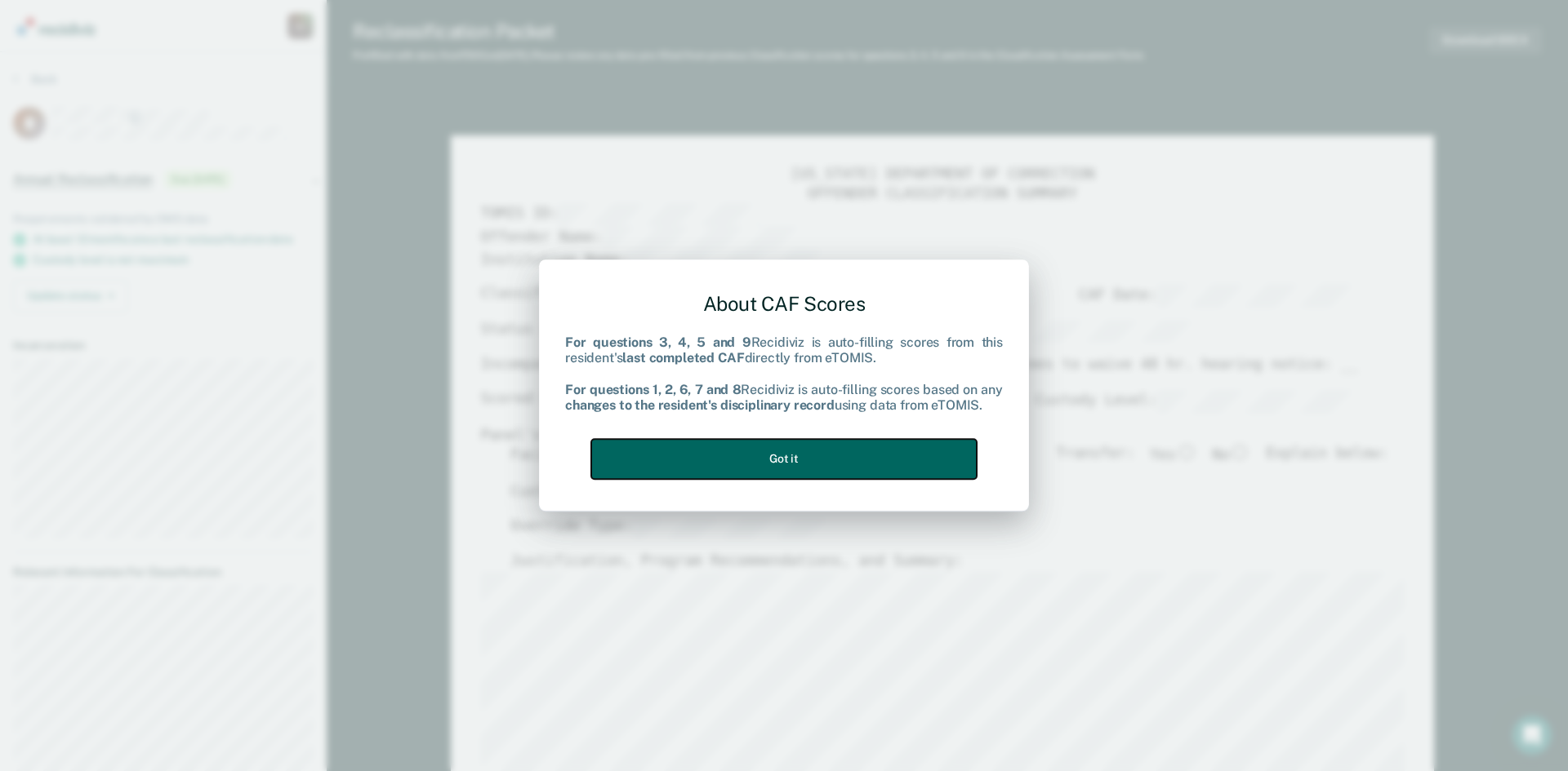
click at [865, 456] on button "Got it" at bounding box center [784, 458] width 386 height 40
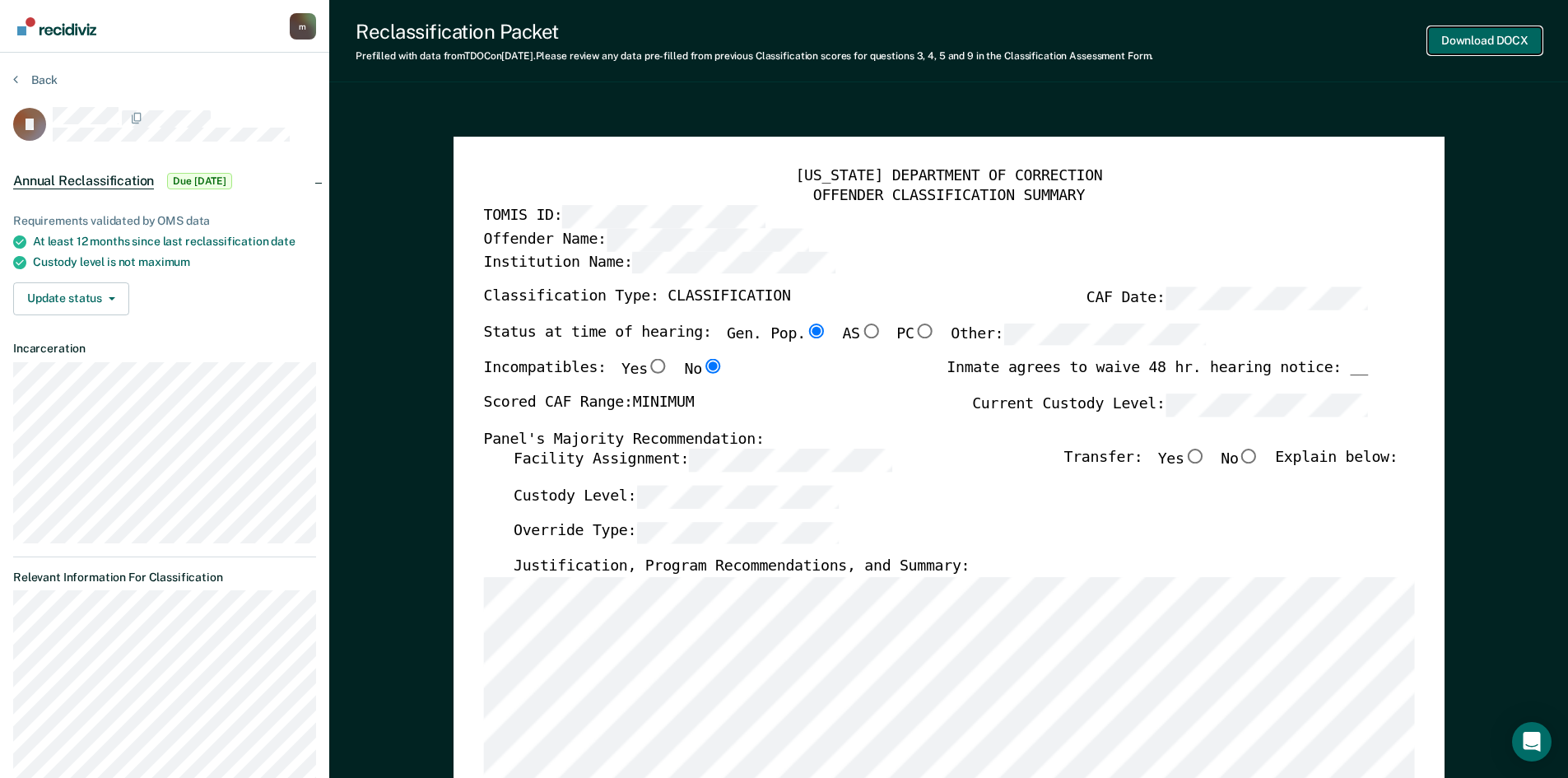
click at [1466, 40] on button "Download DOCX" at bounding box center [1485, 41] width 114 height 27
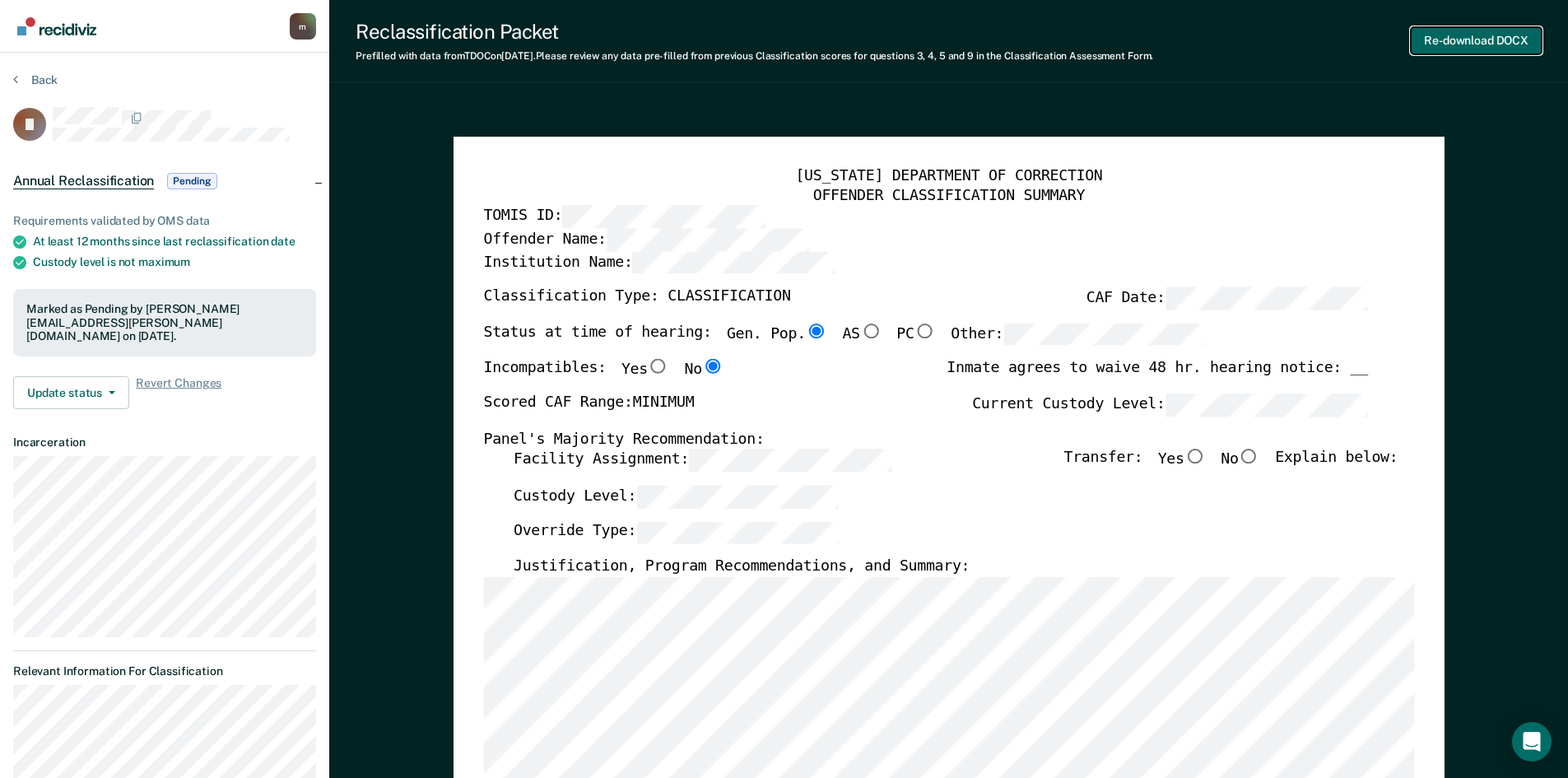
click at [1483, 41] on button "Re-download DOCX" at bounding box center [1476, 41] width 131 height 27
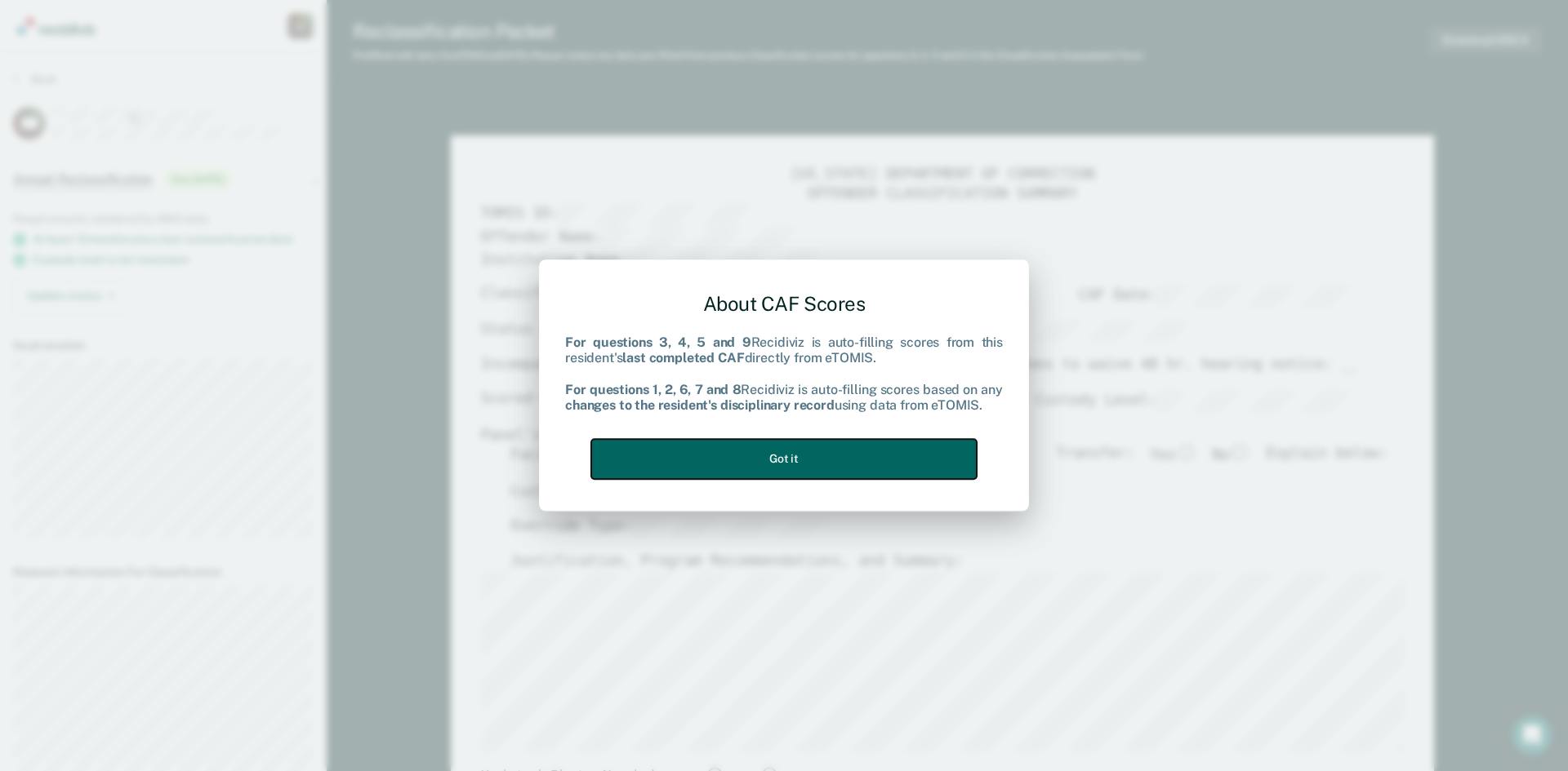
click at [830, 456] on button "Got it" at bounding box center [784, 458] width 386 height 40
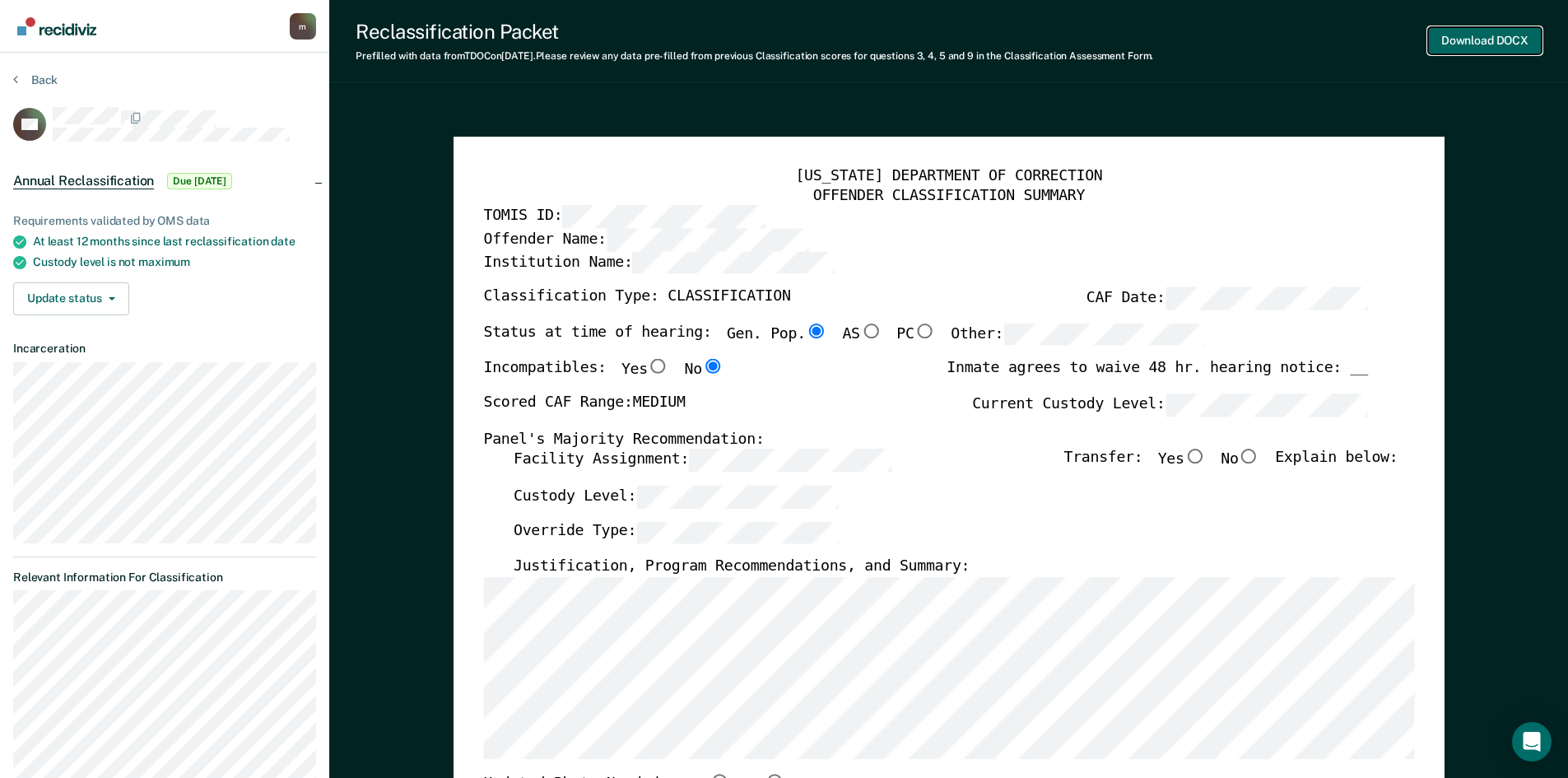
click at [1484, 40] on button "Download DOCX" at bounding box center [1485, 41] width 114 height 27
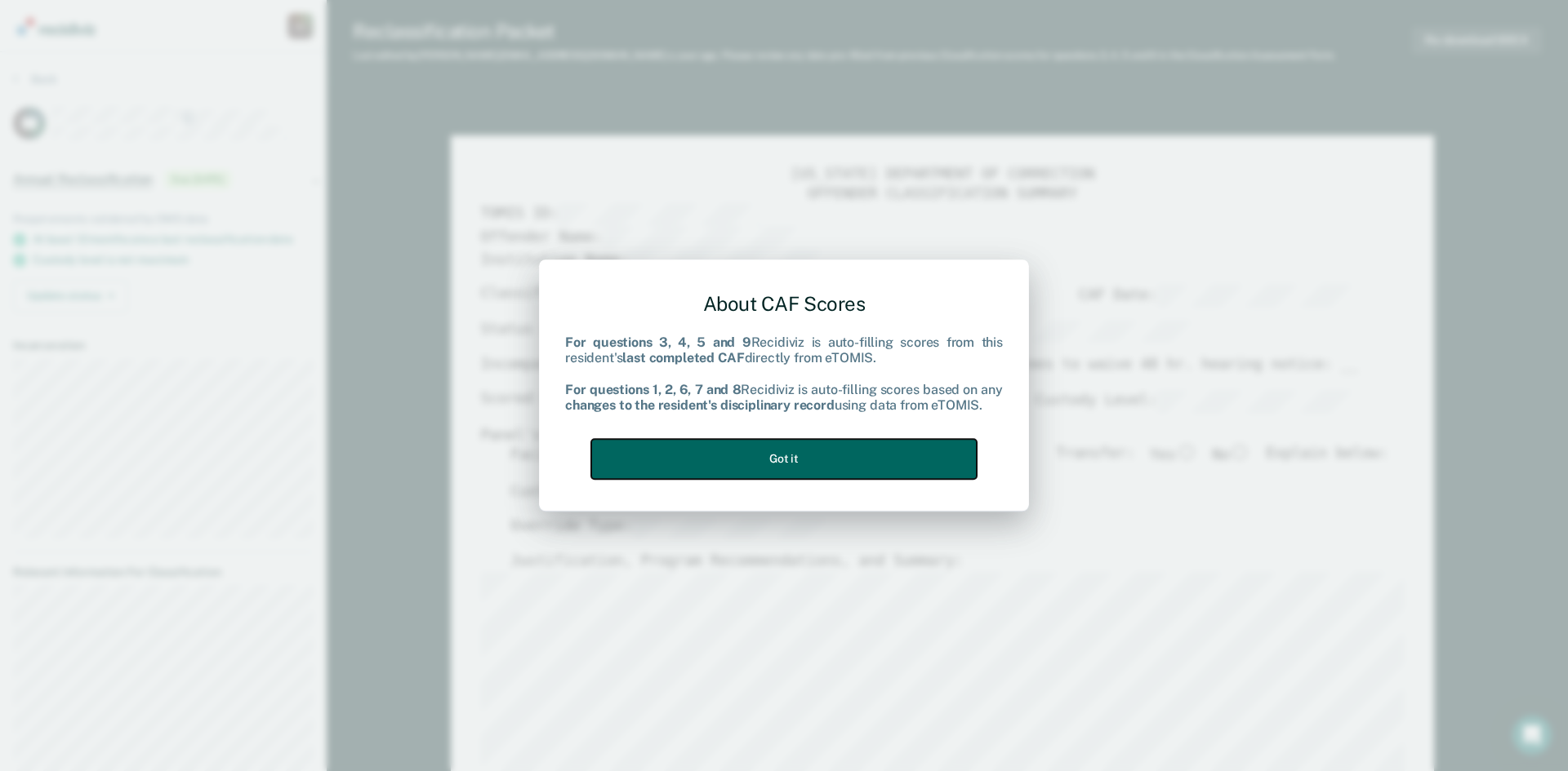
click at [721, 449] on button "Got it" at bounding box center [784, 458] width 386 height 40
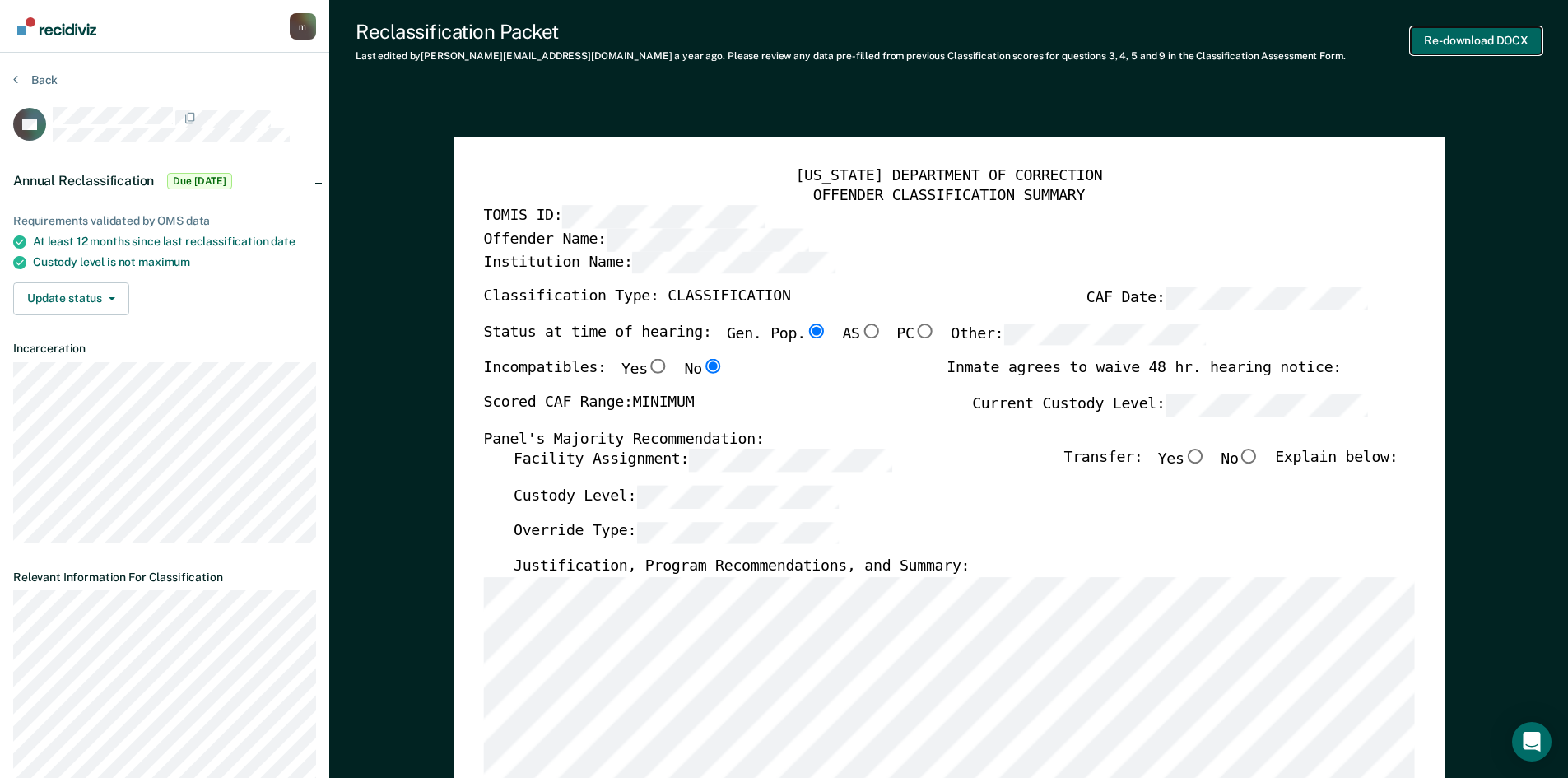
click at [1475, 41] on button "Re-download DOCX" at bounding box center [1476, 41] width 131 height 27
type textarea "x"
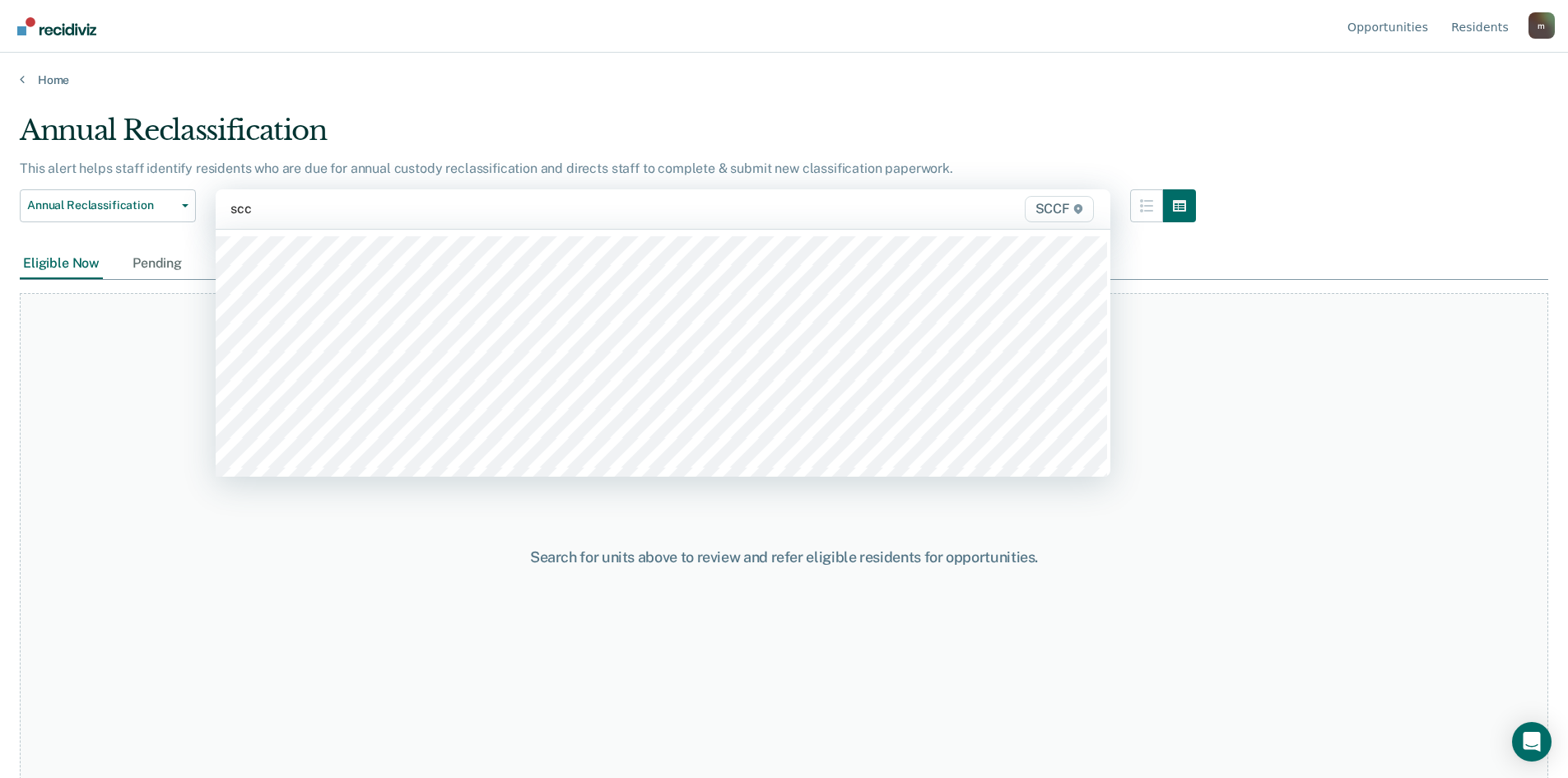
type input "sccf"
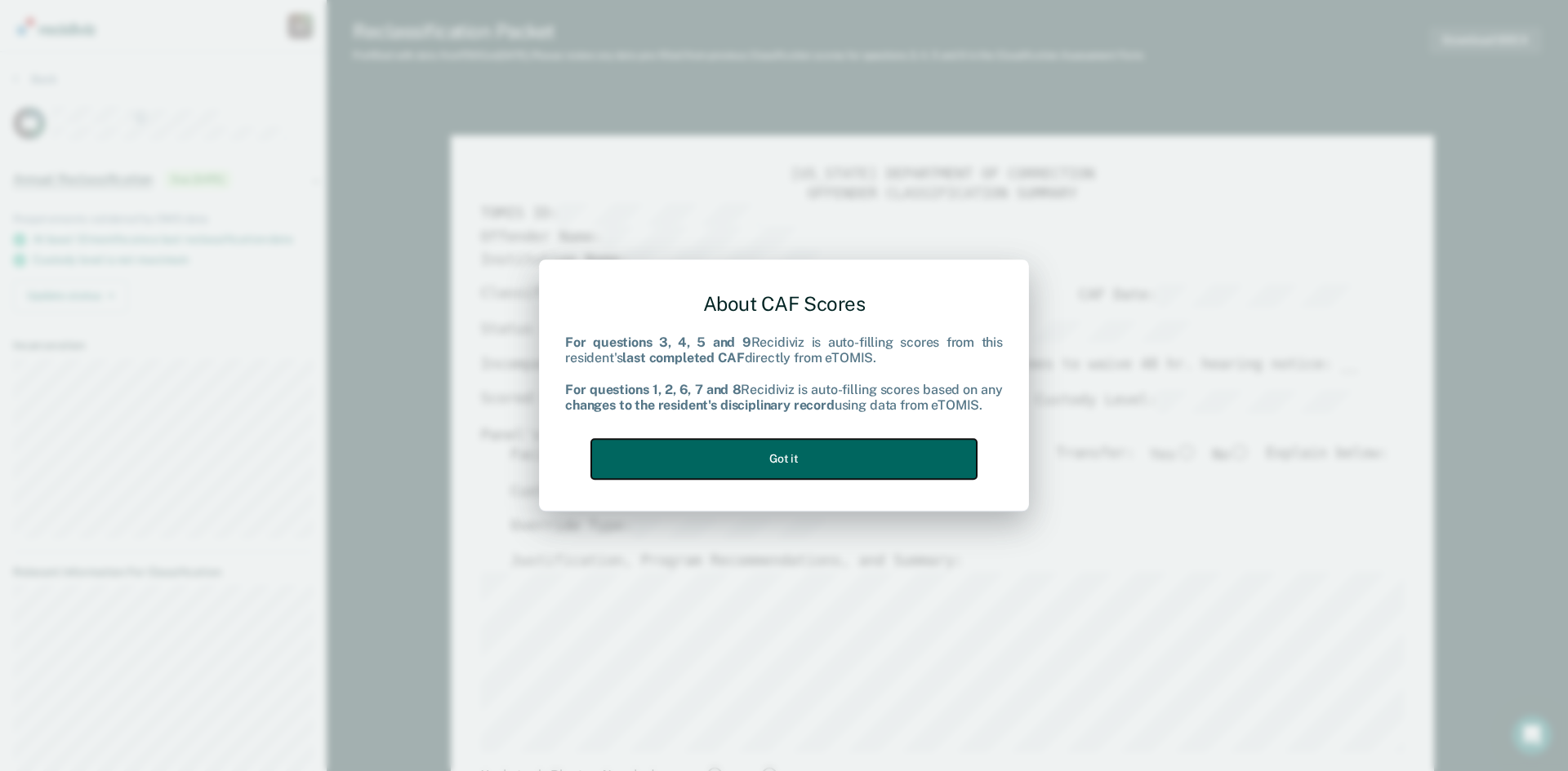
click at [850, 462] on button "Got it" at bounding box center [784, 458] width 386 height 40
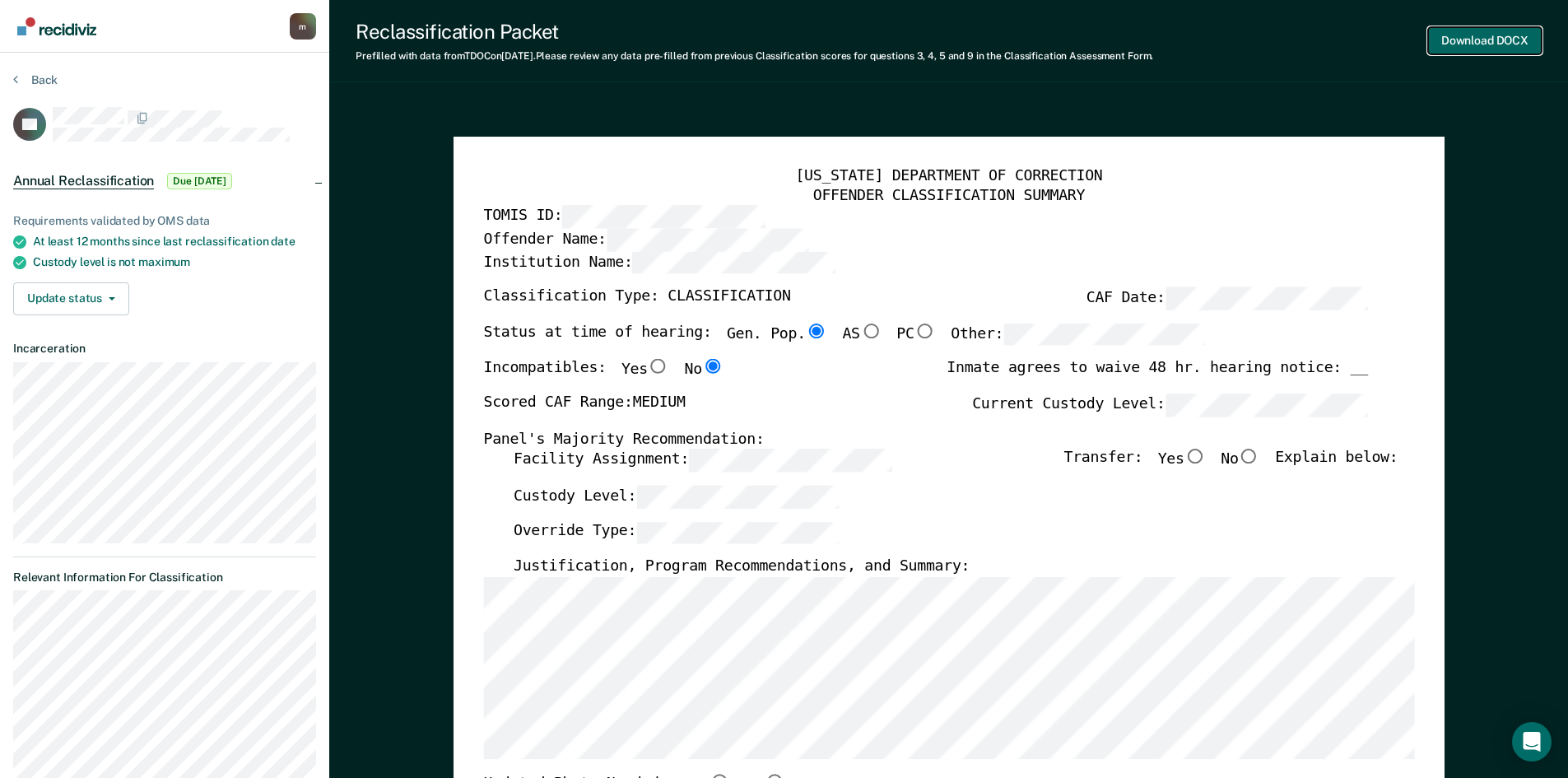
click at [1461, 39] on button "Download DOCX" at bounding box center [1485, 41] width 114 height 27
type textarea "x"
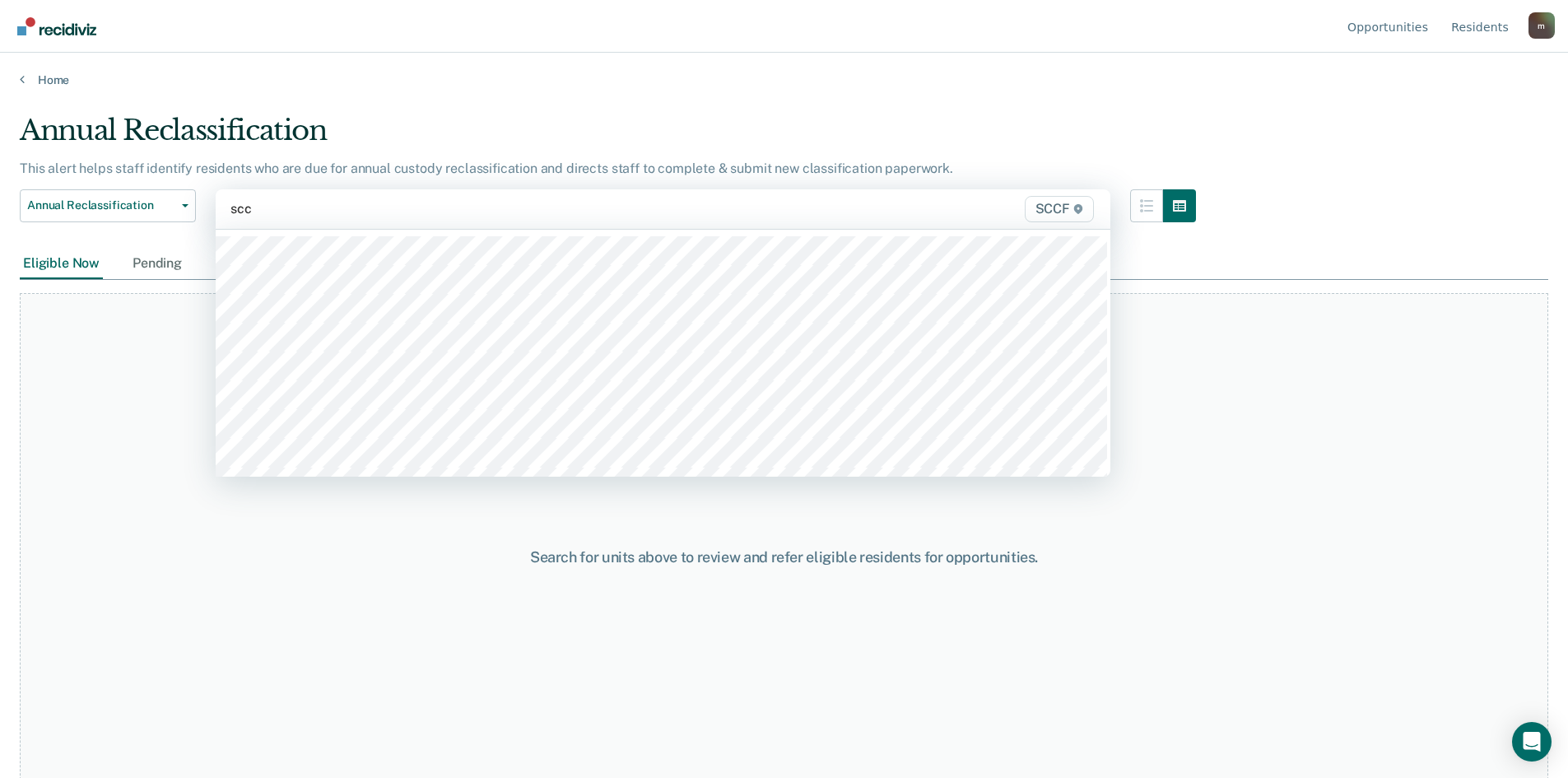
type input "sccf"
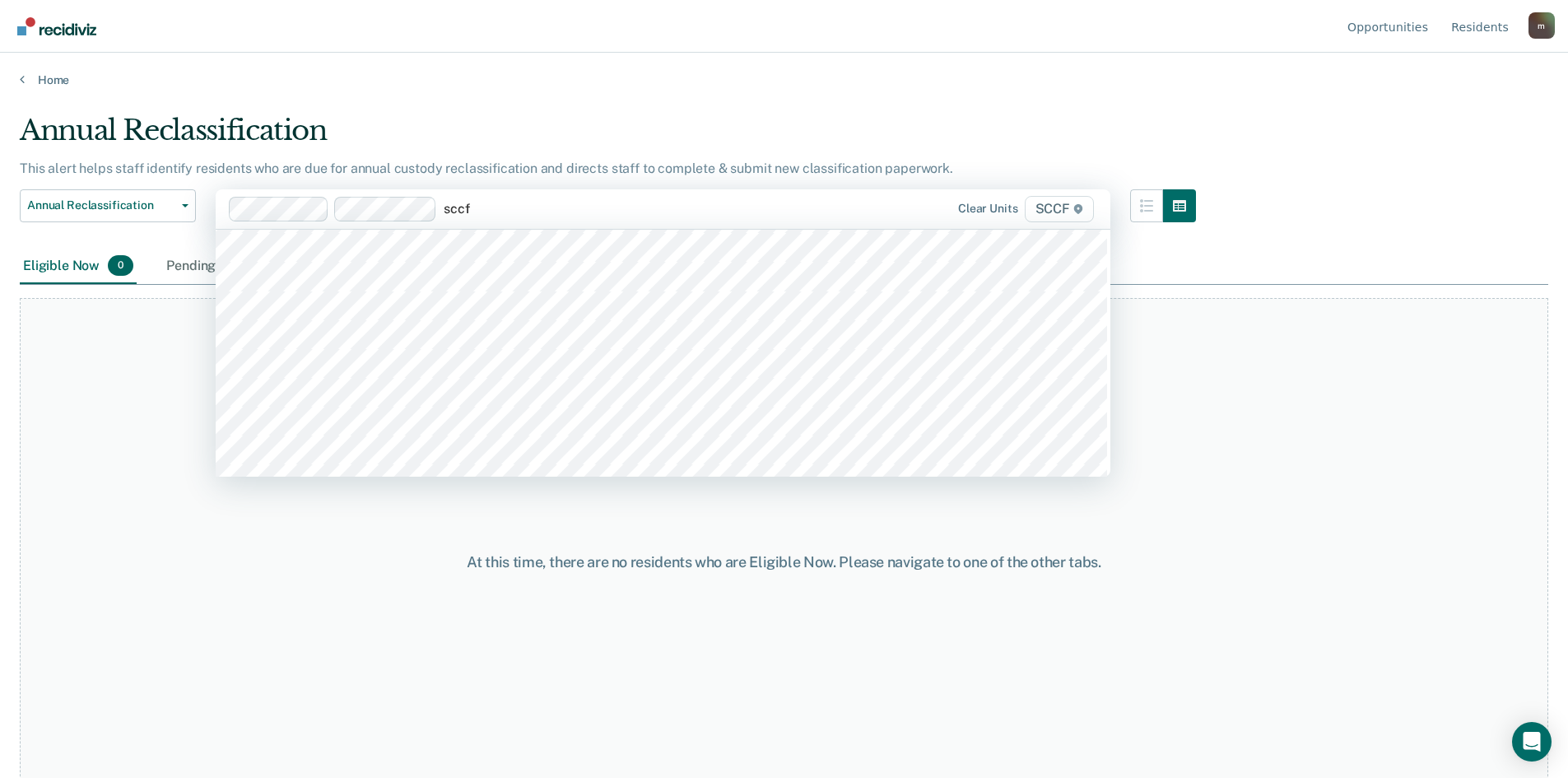
click at [266, 284] on div "Eligible Now 0 Pending 0" at bounding box center [784, 267] width 1529 height 37
click at [557, 210] on div at bounding box center [691, 208] width 288 height 19
type input "sccf"
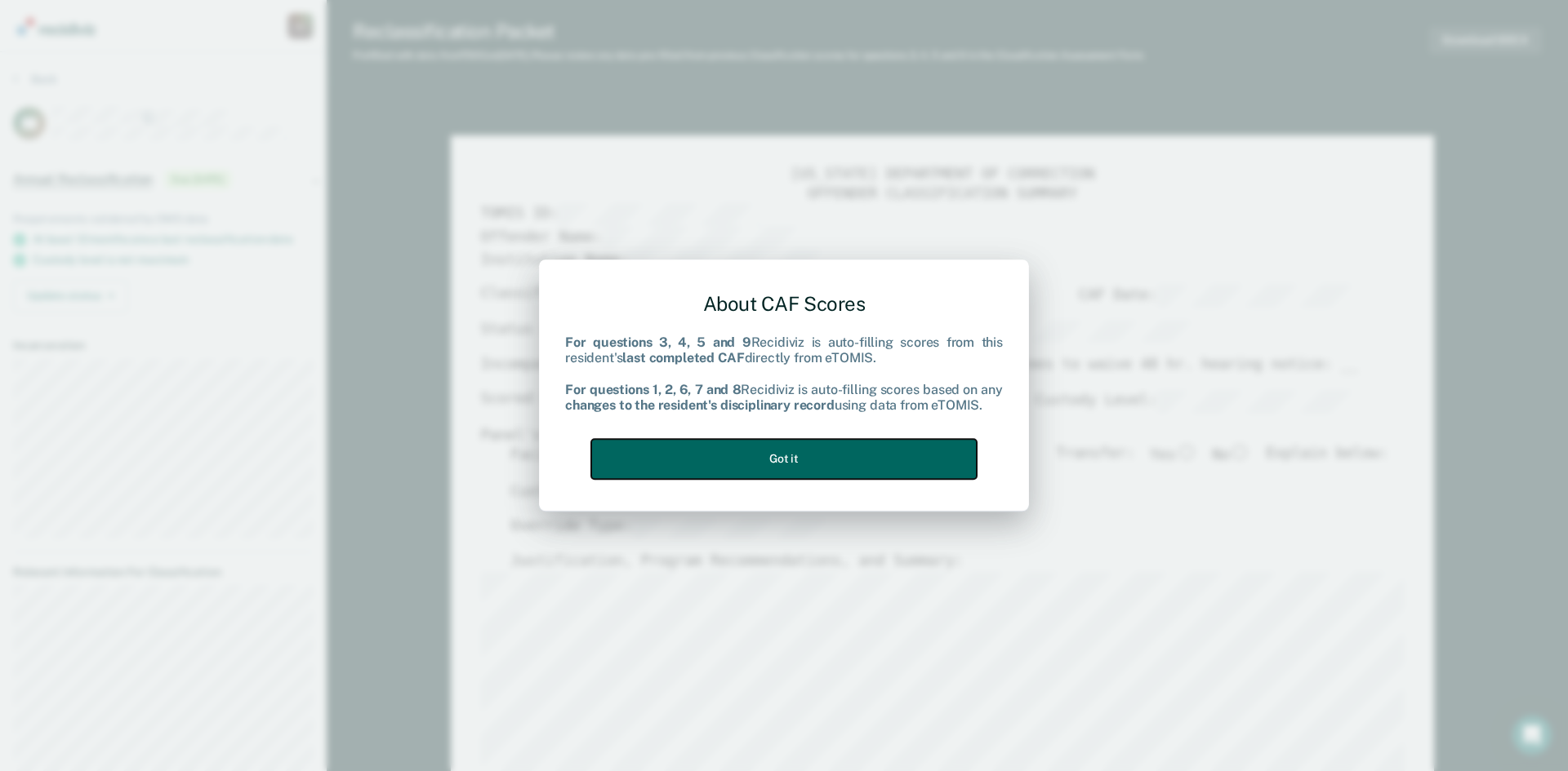
click at [844, 450] on button "Got it" at bounding box center [784, 458] width 386 height 40
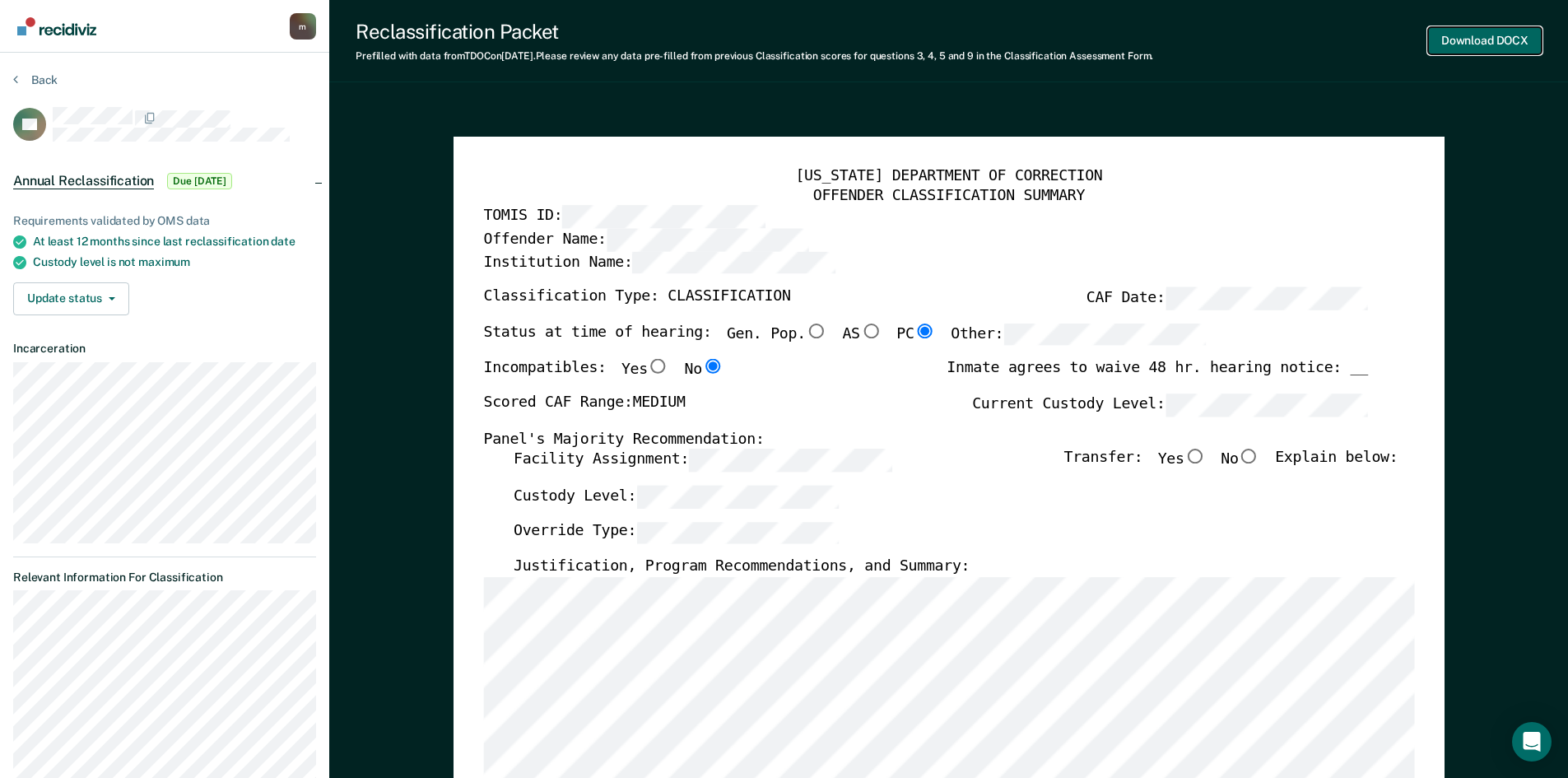
click at [1476, 39] on button "Download DOCX" at bounding box center [1485, 41] width 114 height 27
type textarea "x"
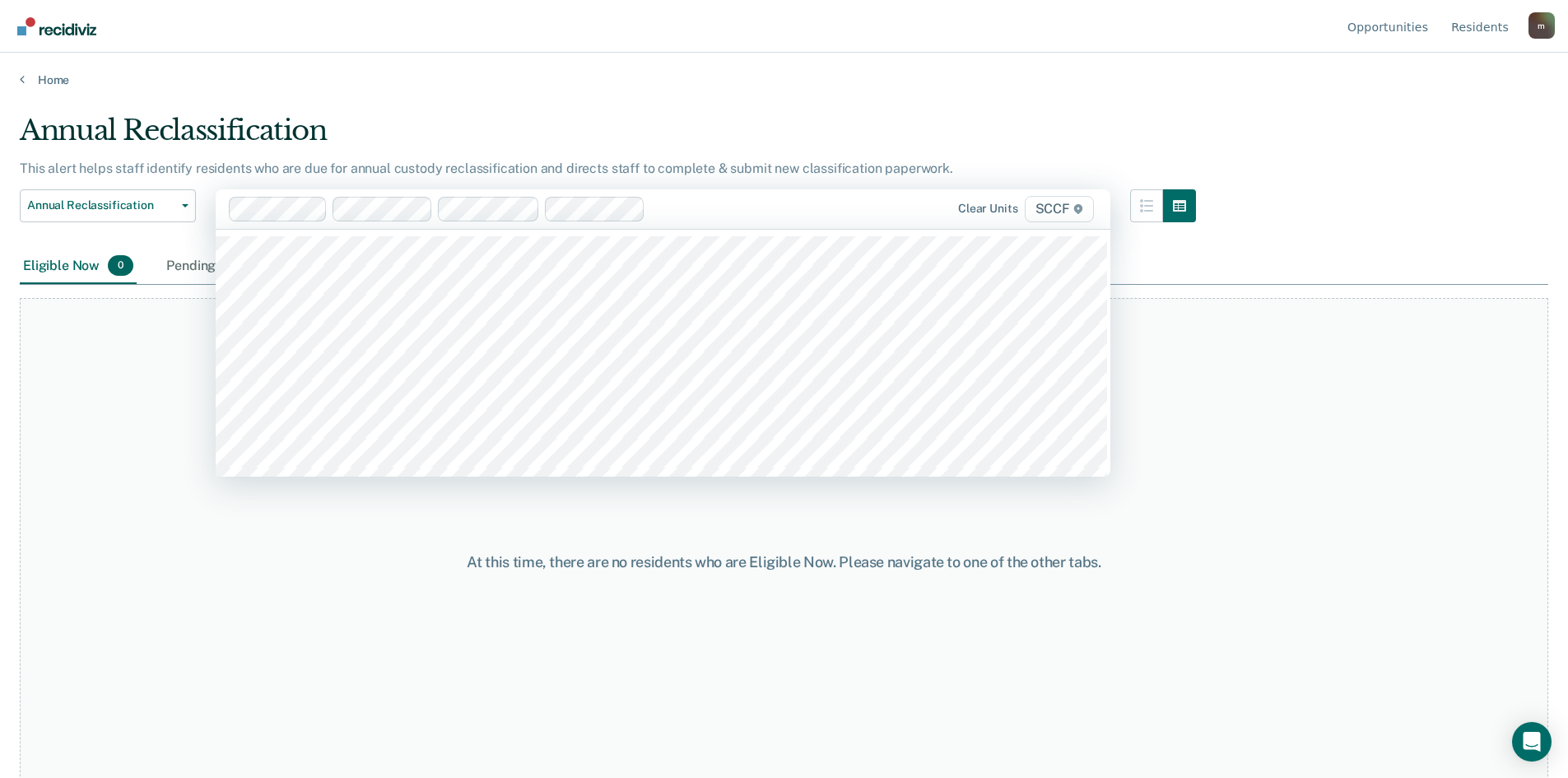
click at [663, 210] on div at bounding box center [744, 208] width 183 height 19
type input "sccf"
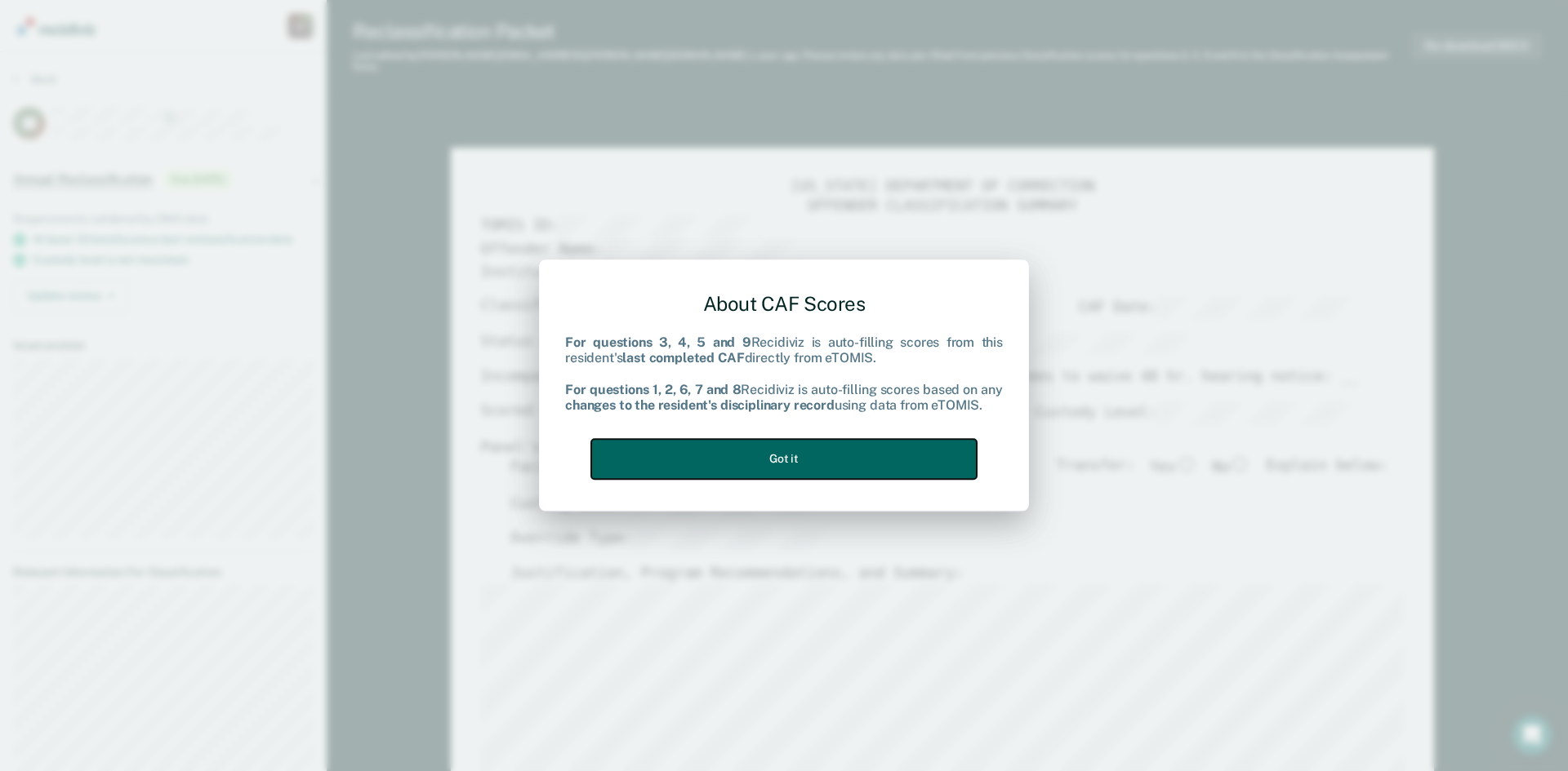
click at [731, 451] on button "Got it" at bounding box center [784, 458] width 386 height 40
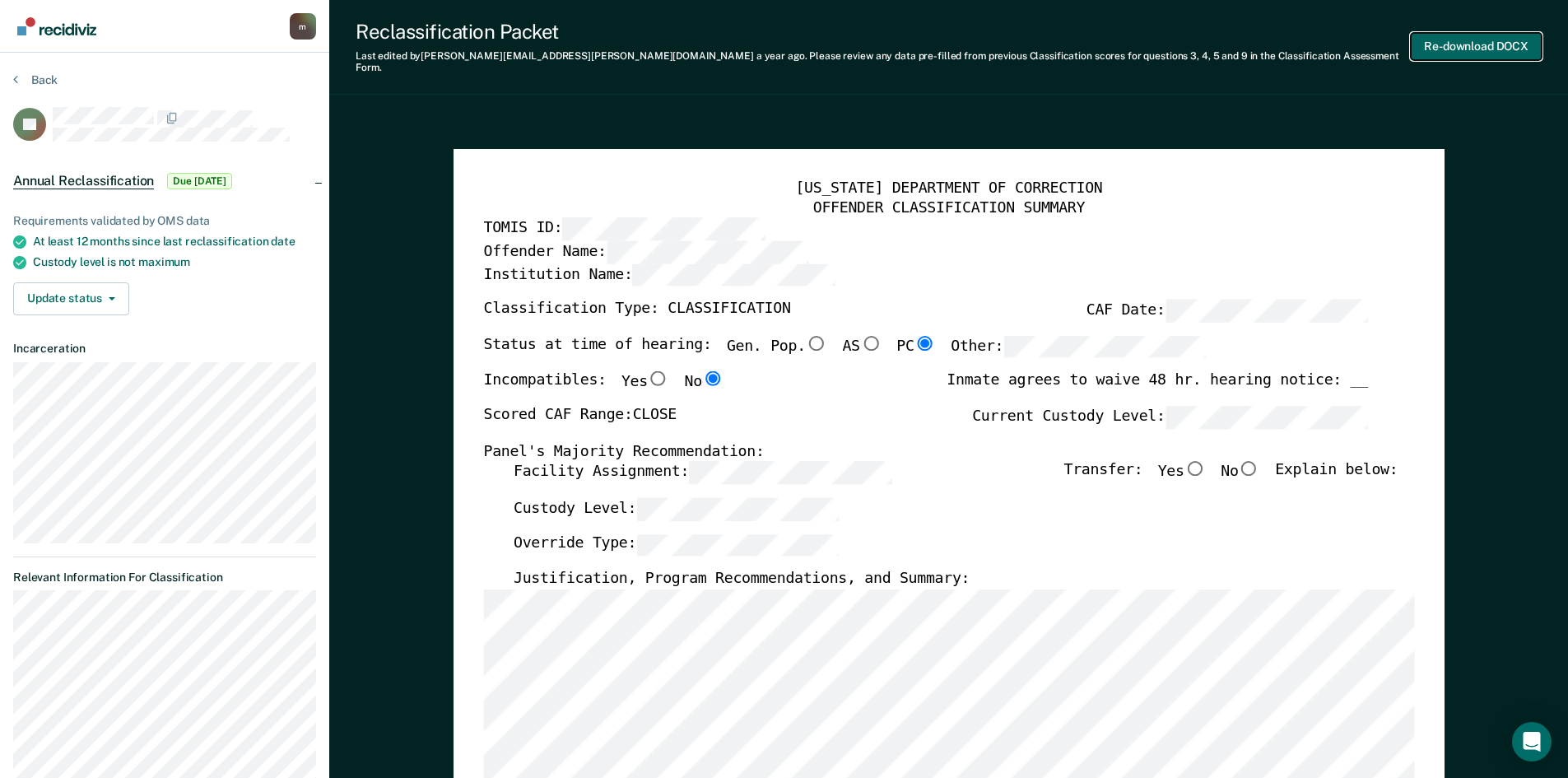
click at [1450, 46] on button "Re-download DOCX" at bounding box center [1476, 47] width 131 height 27
type textarea "x"
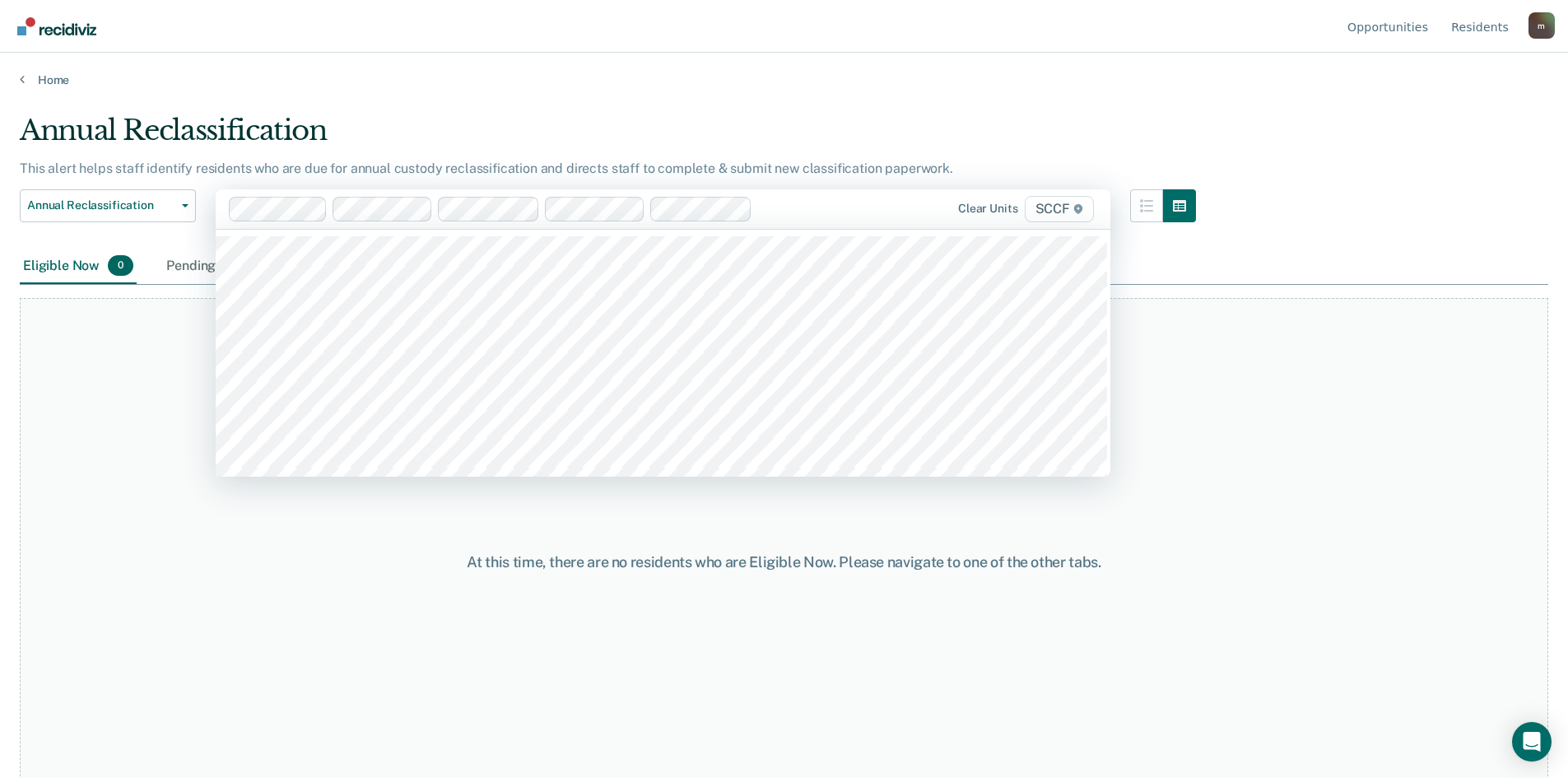
click at [770, 203] on div at bounding box center [797, 208] width 77 height 19
type input "sccf"
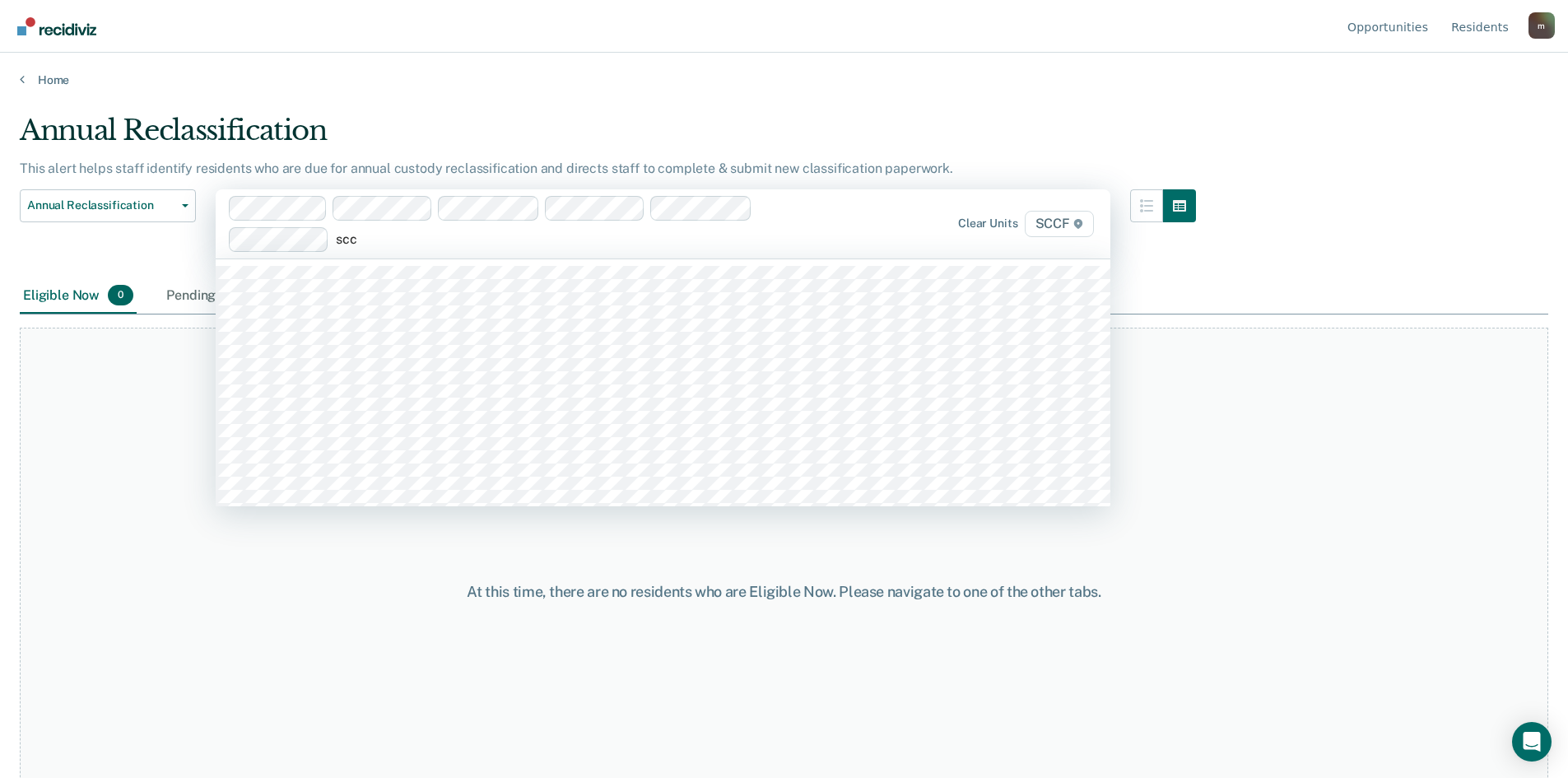
type input "sccf"
click at [559, 236] on div at bounding box center [692, 239] width 287 height 19
type input "sccf"
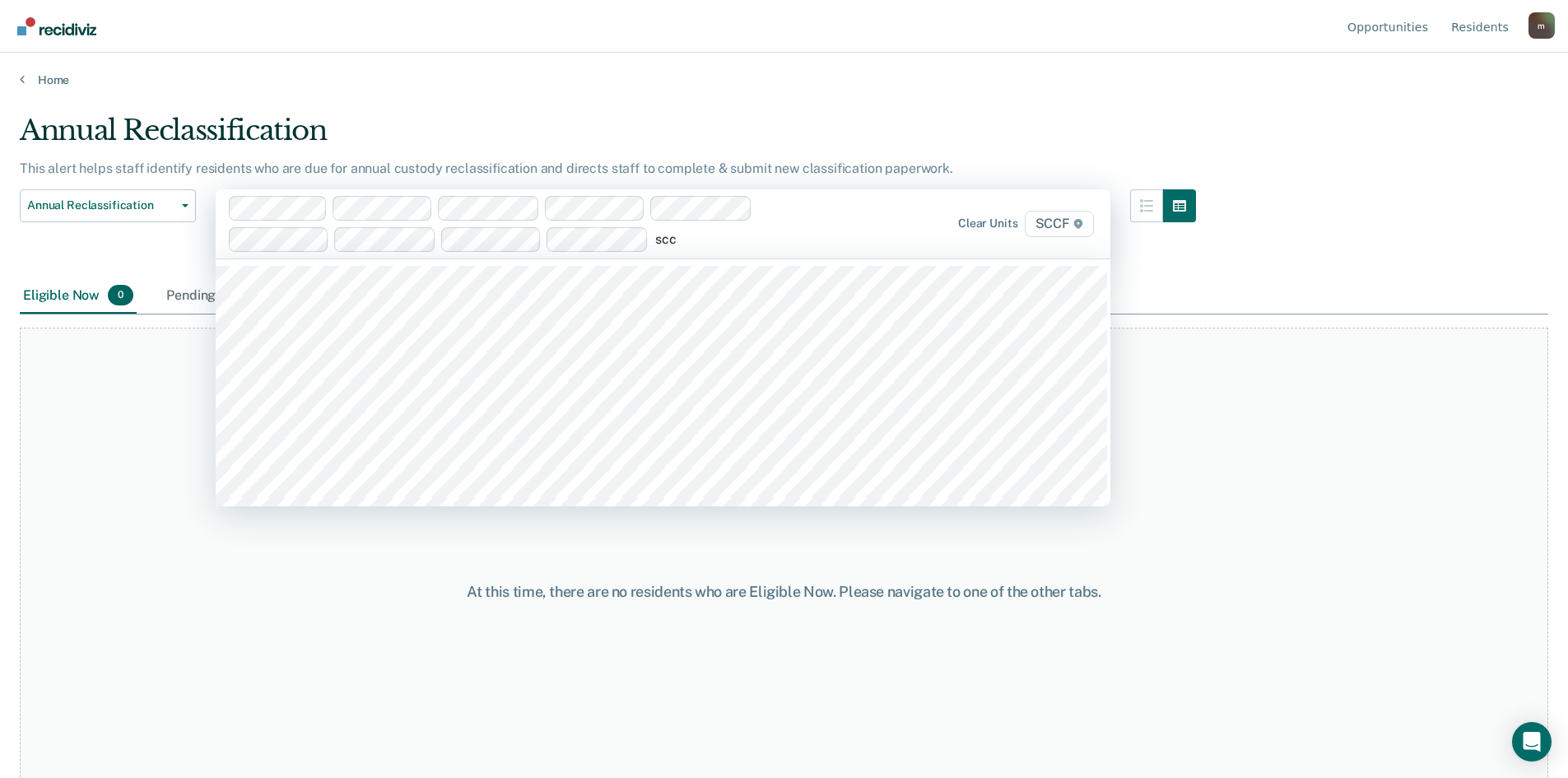
type input "sccf"
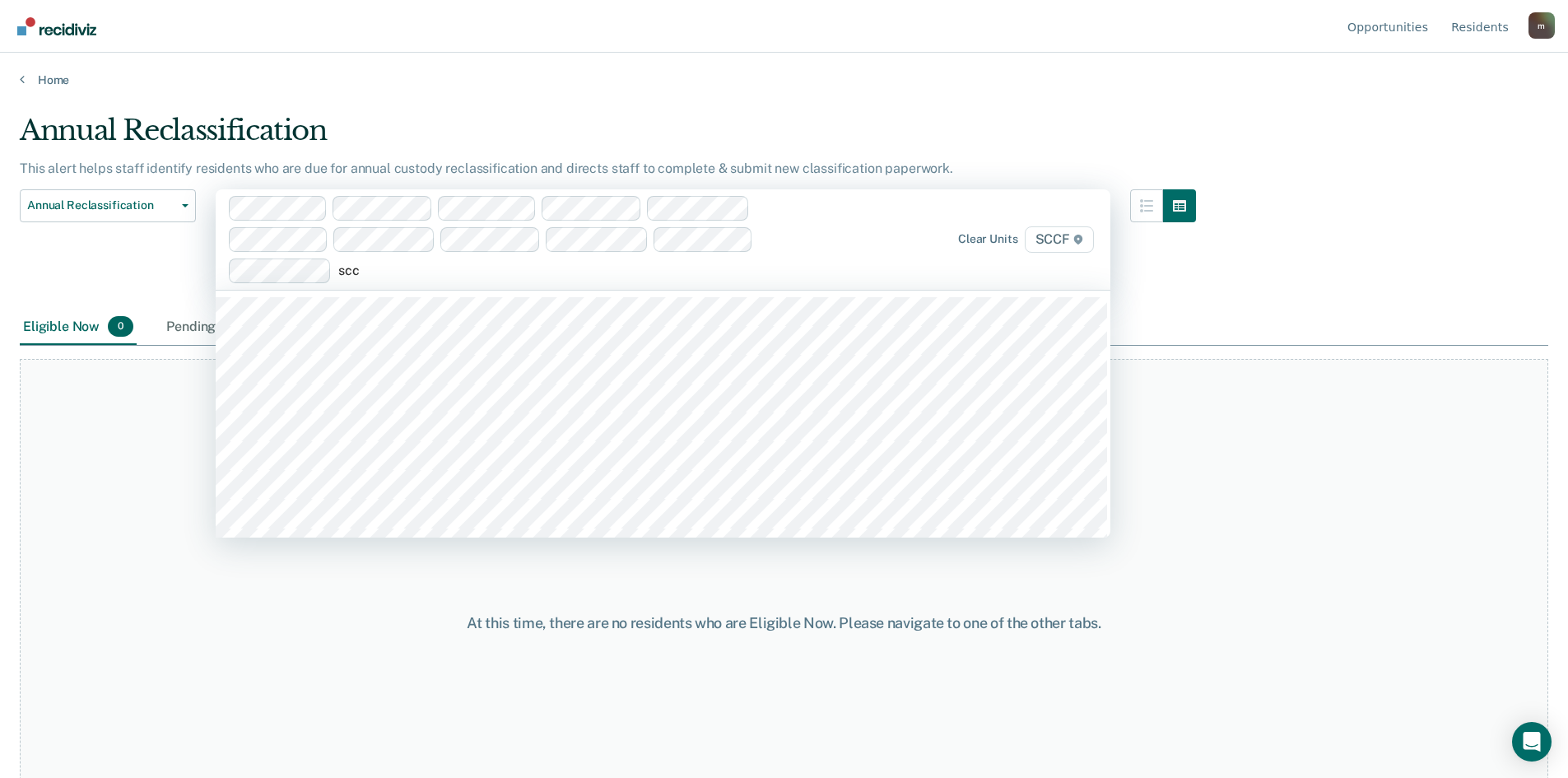
type input "sccf"
